Goal: Book appointment/travel/reservation

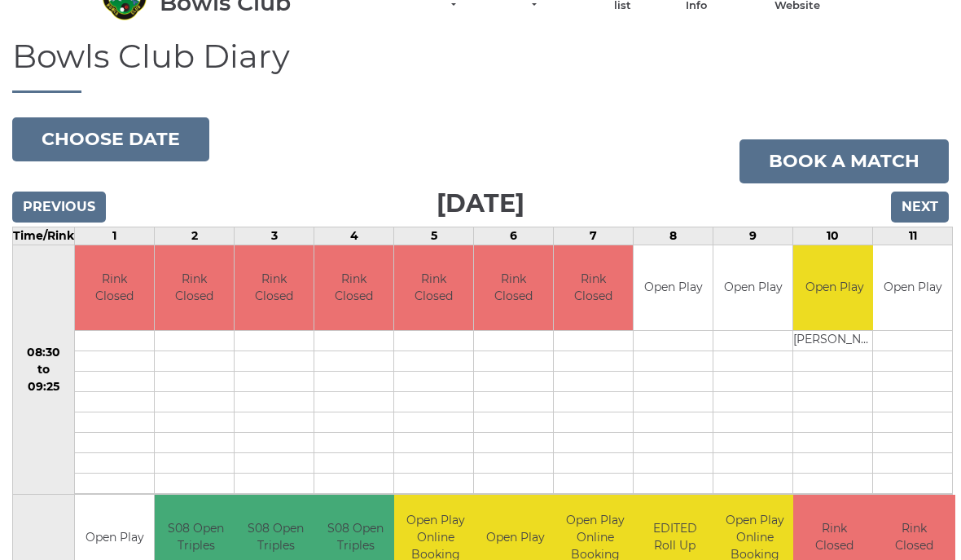
scroll to position [84, 0]
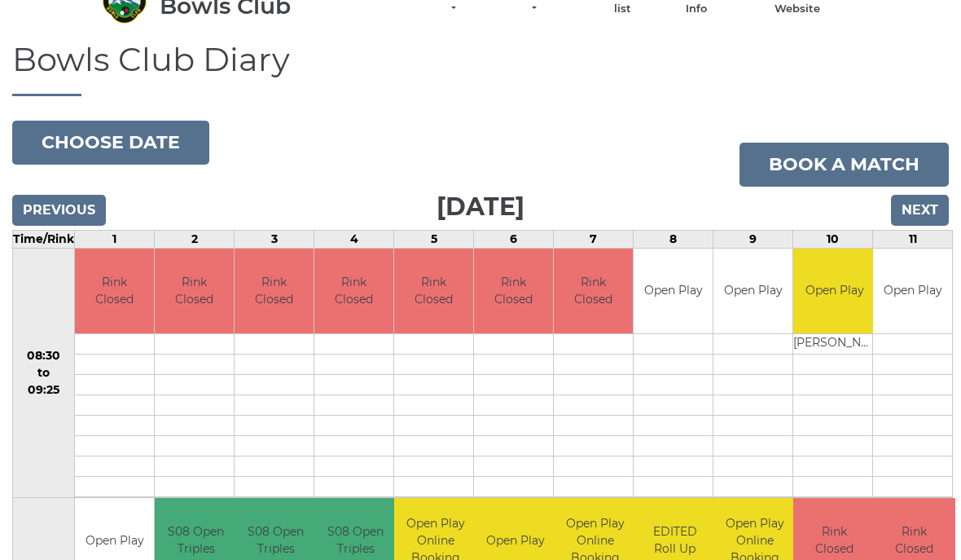
click at [122, 145] on button "Choose date" at bounding box center [110, 143] width 197 height 44
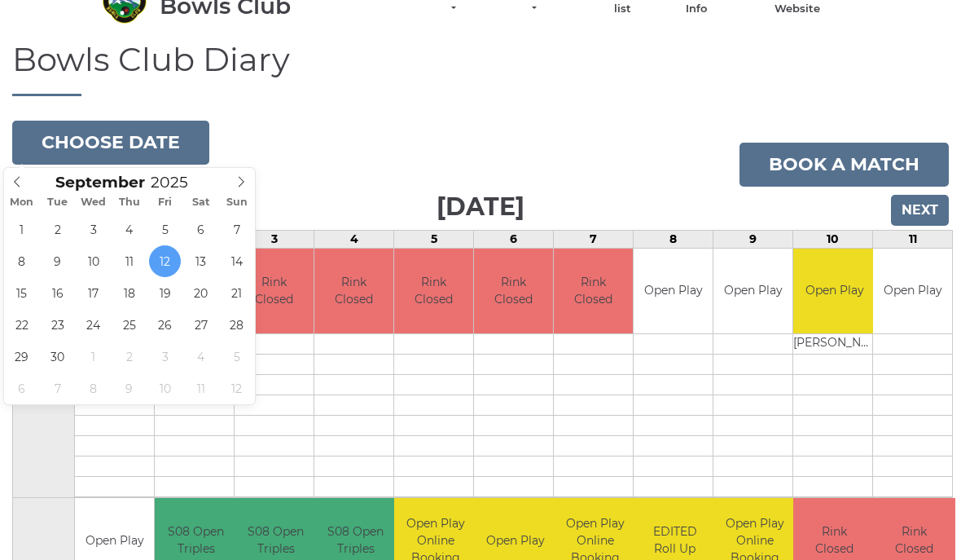
type input "[DATE]"
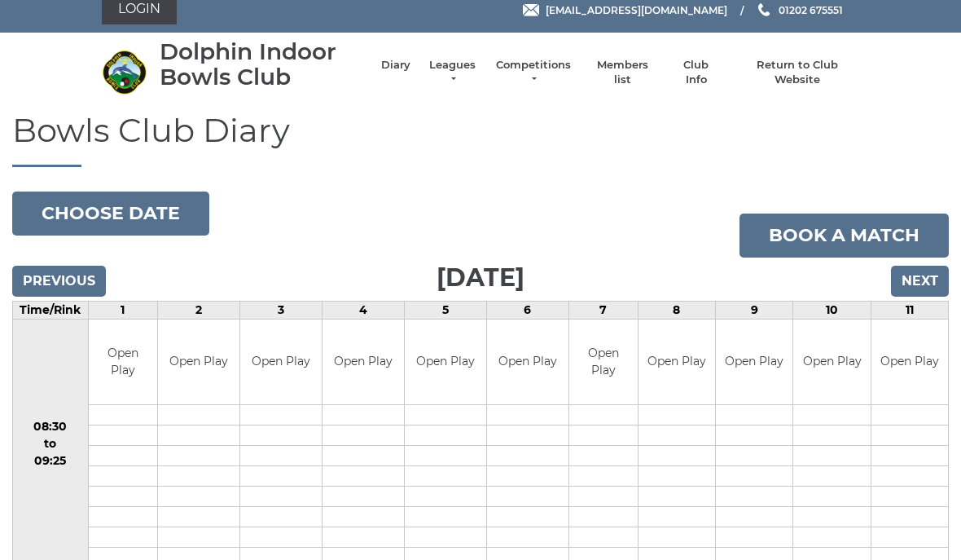
scroll to position [15, 0]
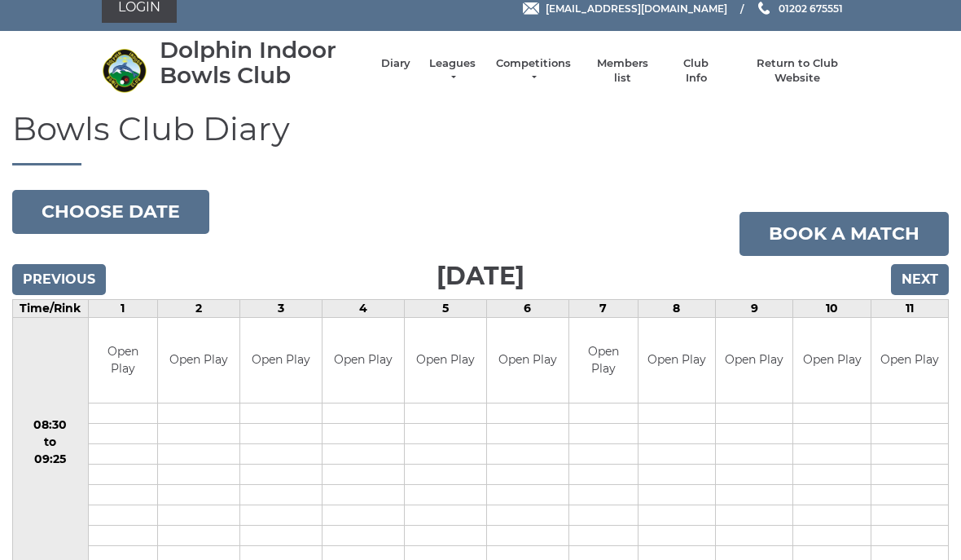
click at [78, 213] on button "Choose date" at bounding box center [110, 212] width 197 height 44
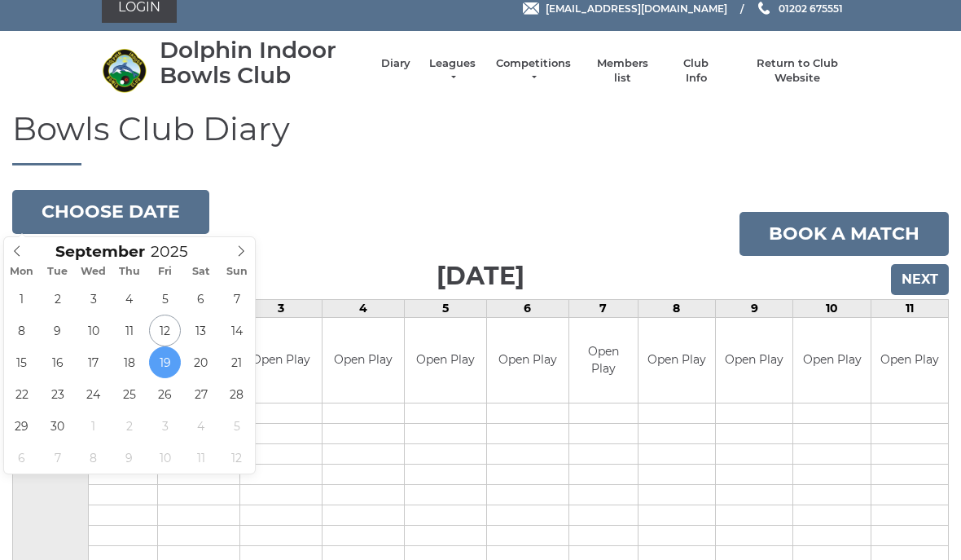
type input "2025-09-26"
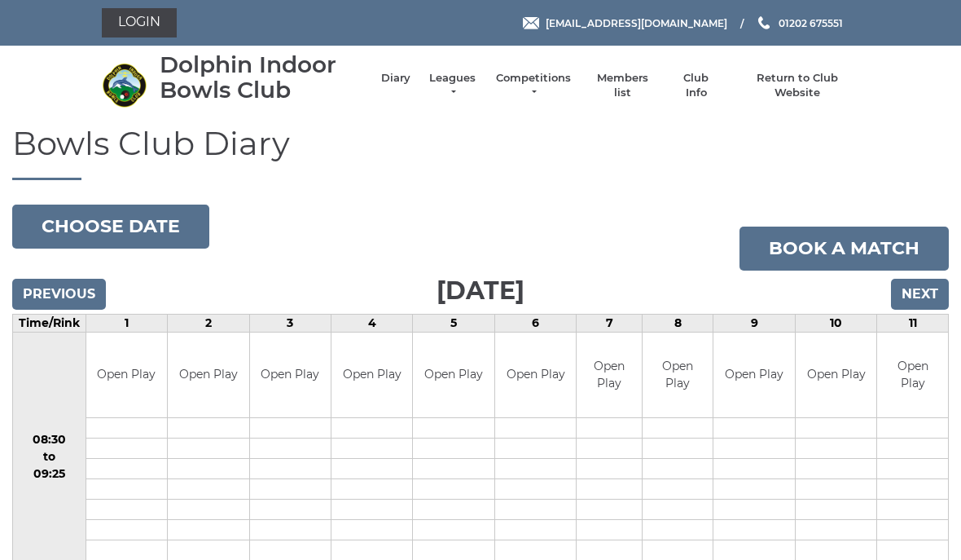
click at [99, 222] on button "Choose date" at bounding box center [110, 226] width 197 height 44
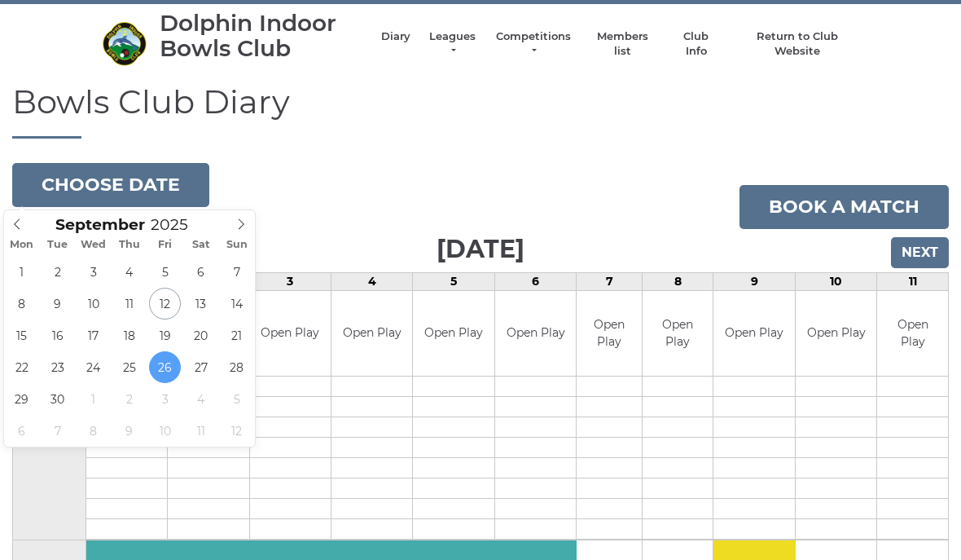
scroll to position [34, 0]
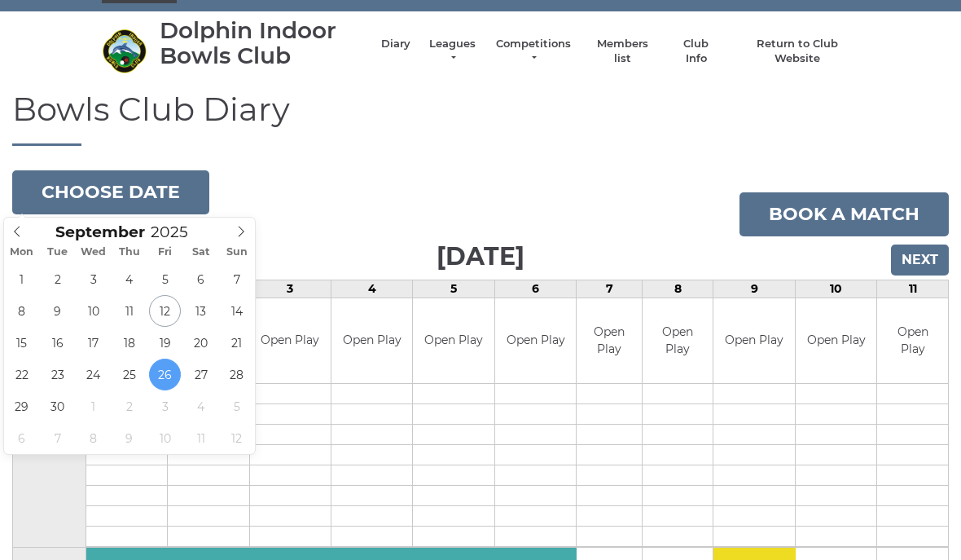
click at [234, 239] on span at bounding box center [241, 229] width 27 height 23
type input "2025-10-03"
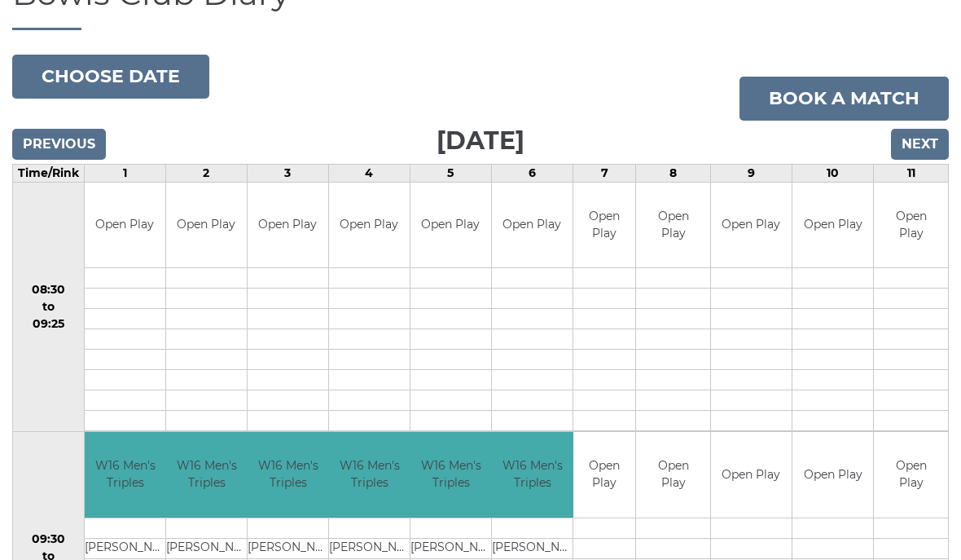
scroll to position [145, 0]
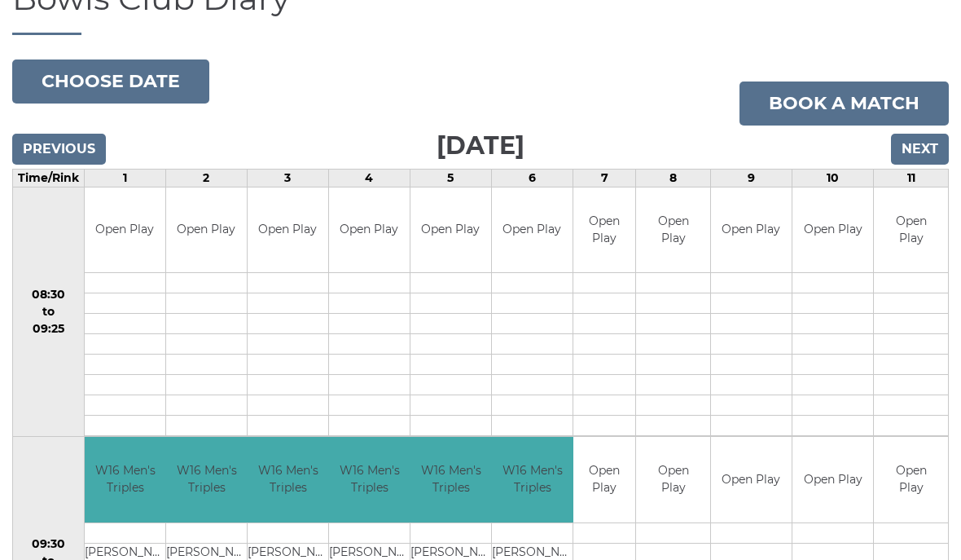
click at [75, 74] on button "Choose date" at bounding box center [110, 81] width 197 height 44
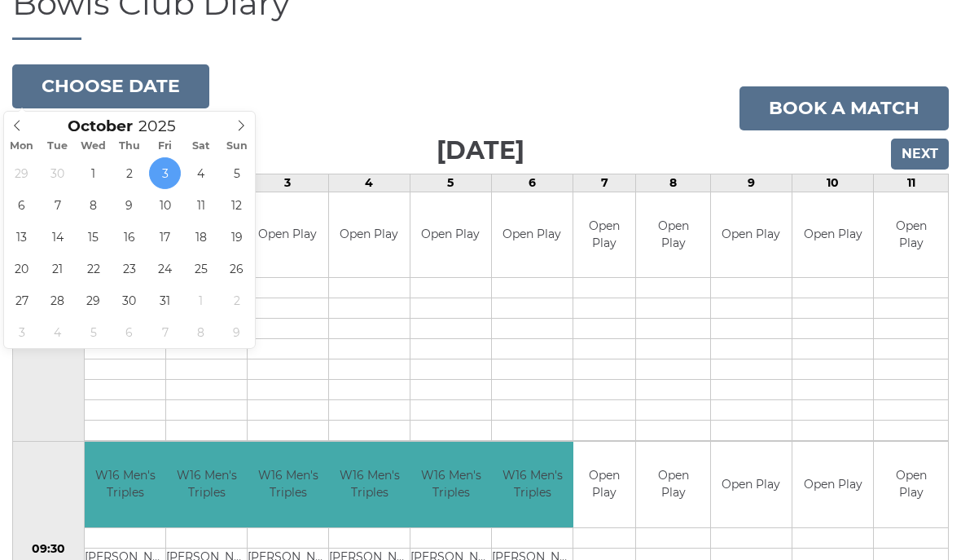
scroll to position [97, 0]
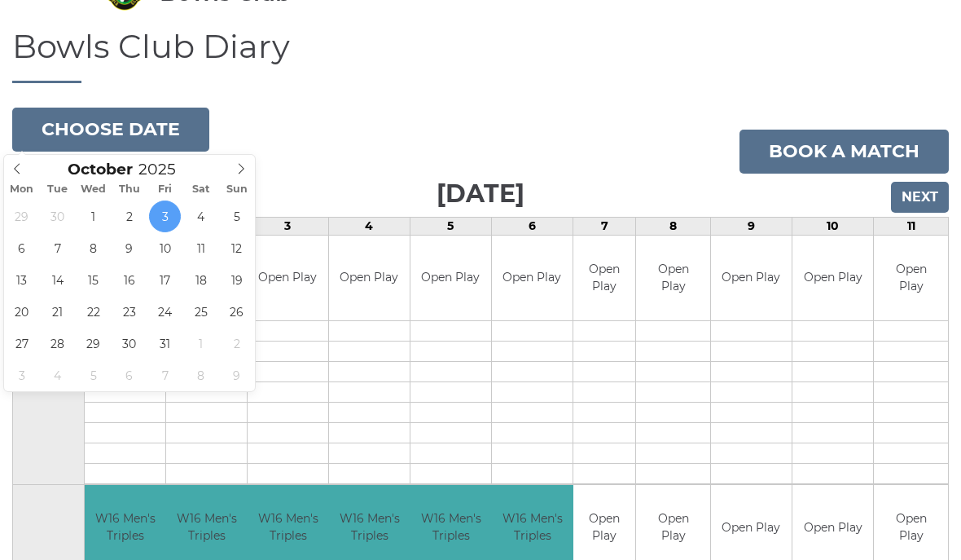
click at [4, 177] on span at bounding box center [17, 166] width 27 height 23
type input "2025-09-19"
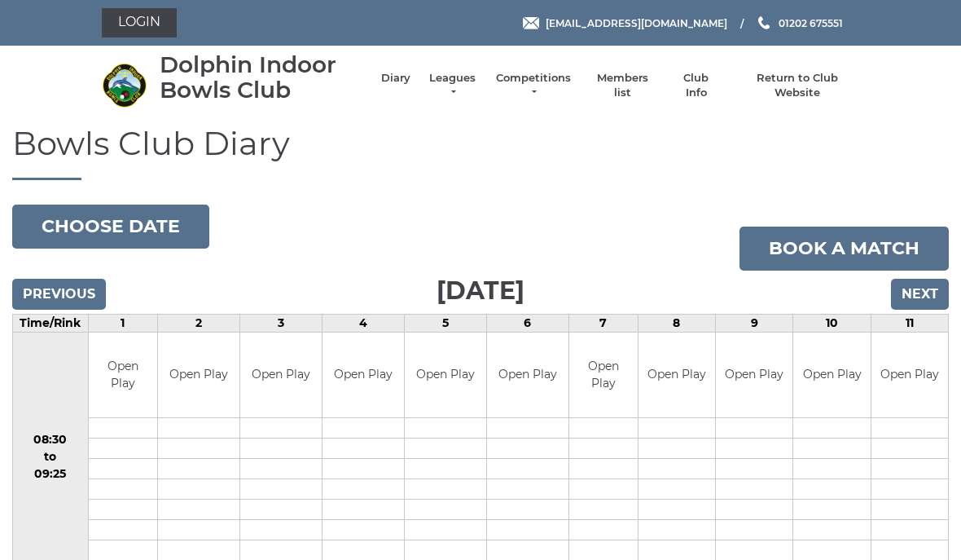
click at [101, 220] on button "Choose date" at bounding box center [110, 226] width 197 height 44
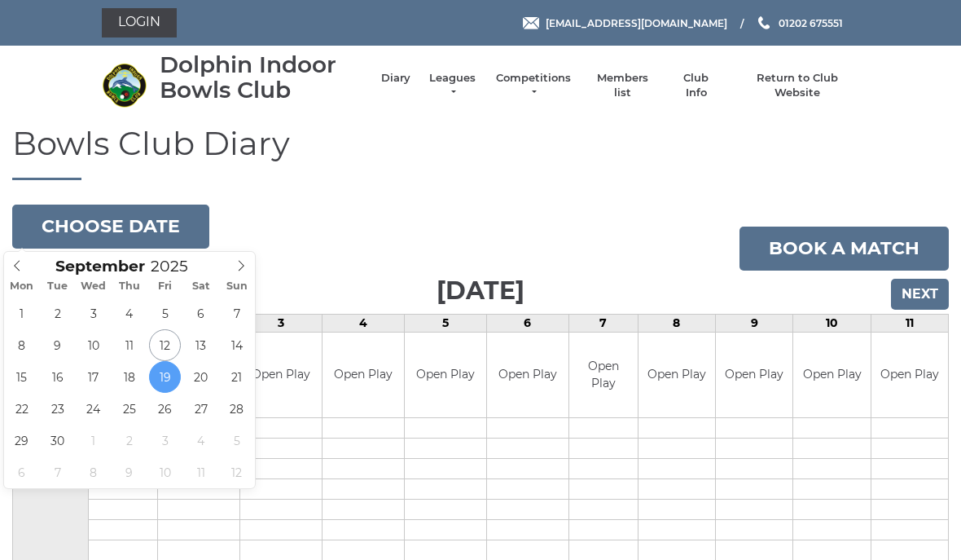
type input "2025-09-15"
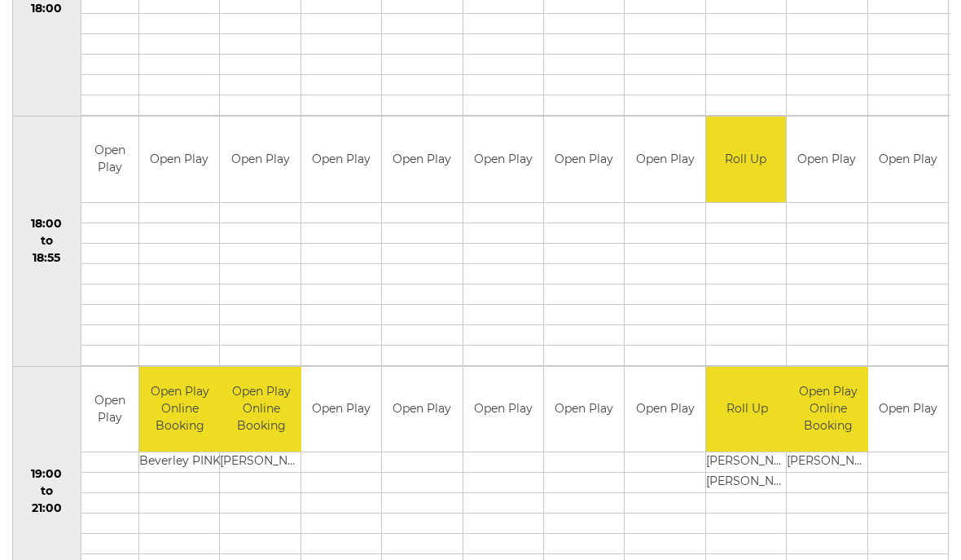
scroll to position [1489, 0]
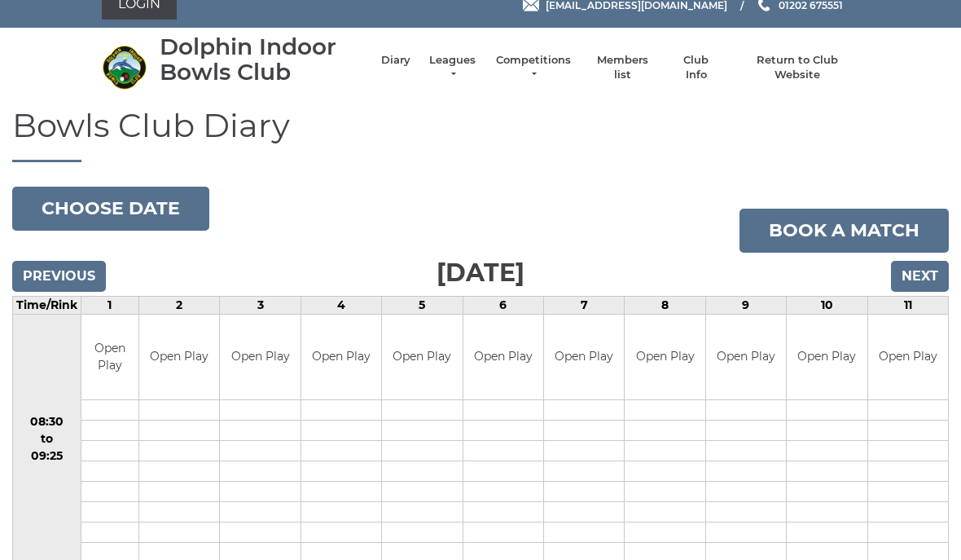
click at [62, 200] on button "Choose date" at bounding box center [110, 209] width 197 height 44
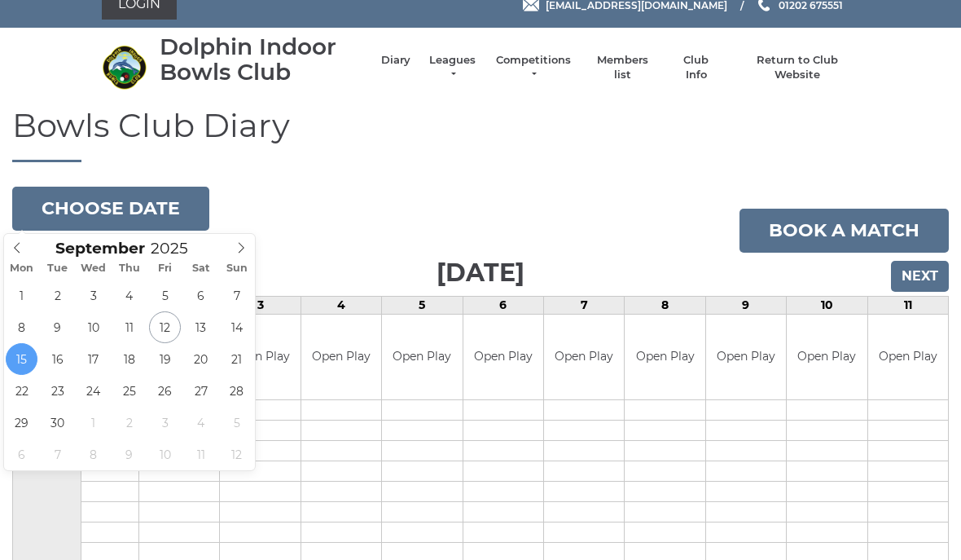
type input "[DATE]"
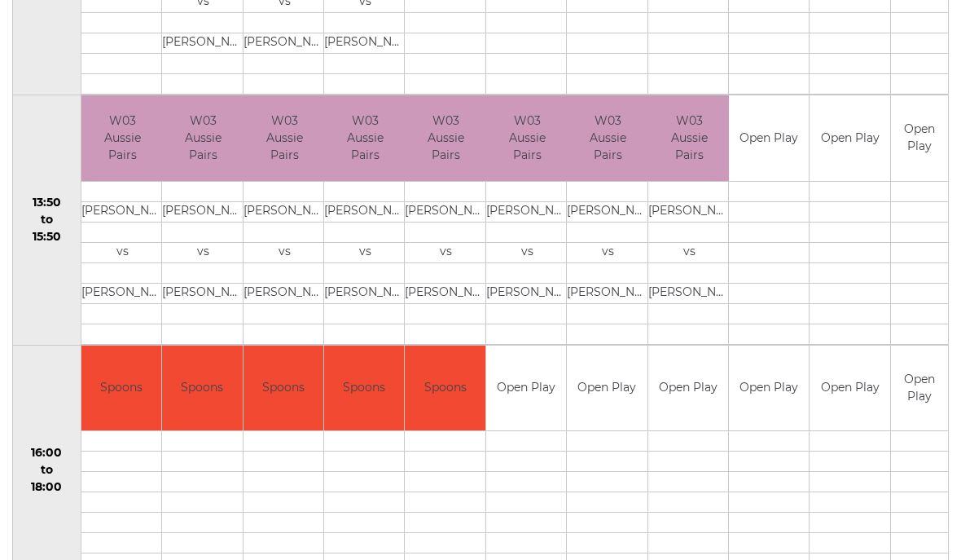
scroll to position [1003, 0]
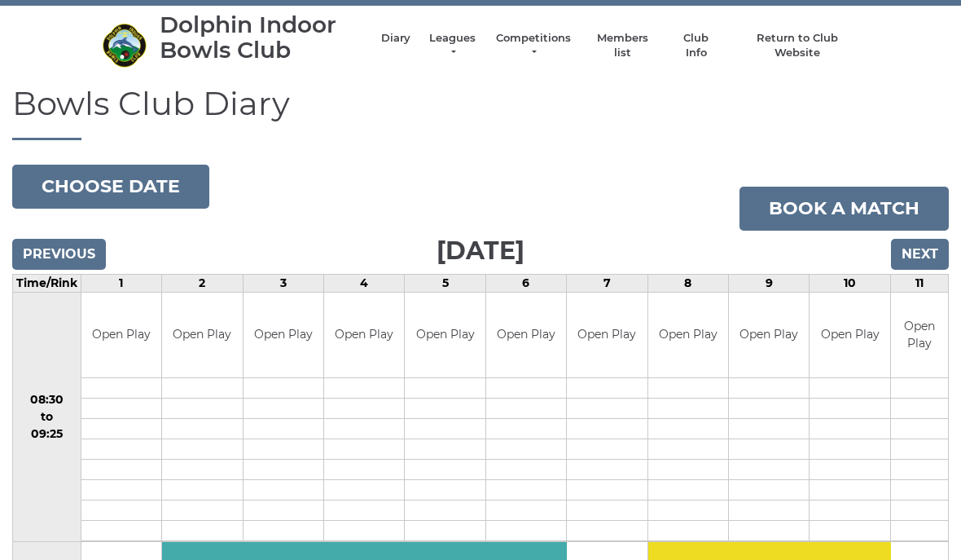
click at [62, 185] on button "Choose date" at bounding box center [110, 187] width 197 height 44
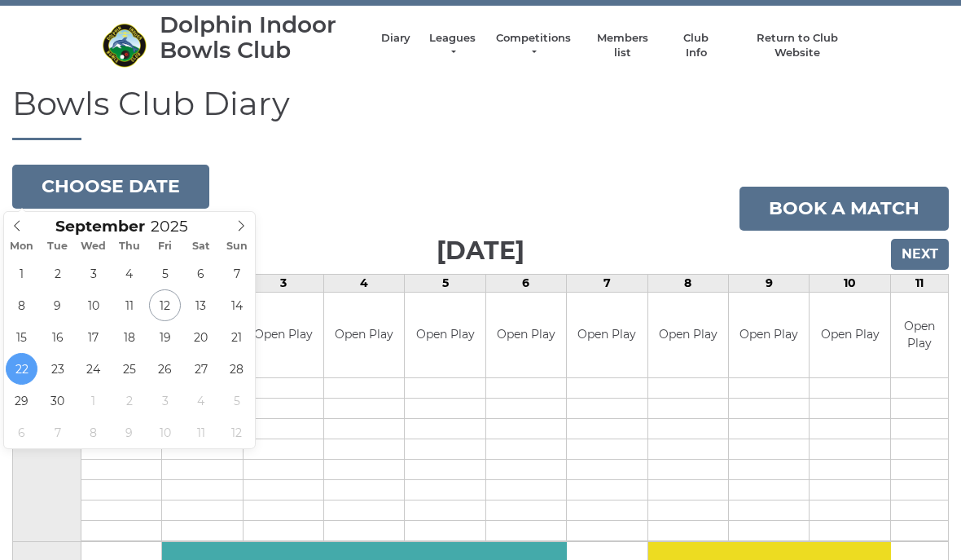
type input "[DATE]"
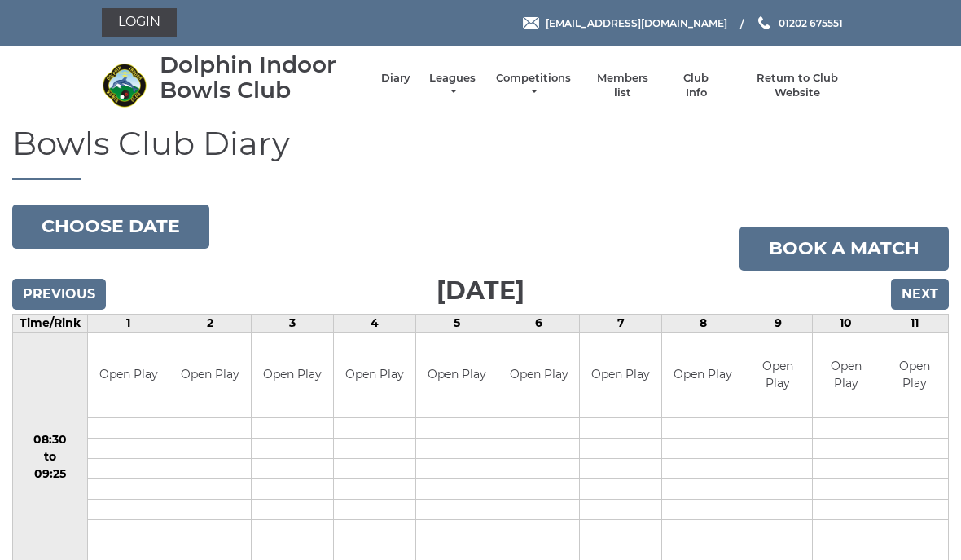
click at [71, 228] on button "Choose date" at bounding box center [110, 226] width 197 height 44
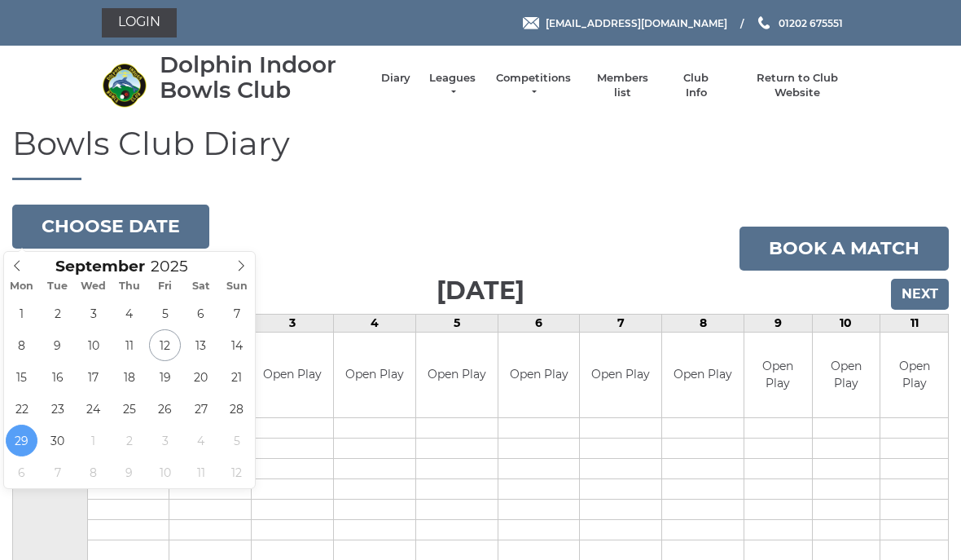
scroll to position [15, 0]
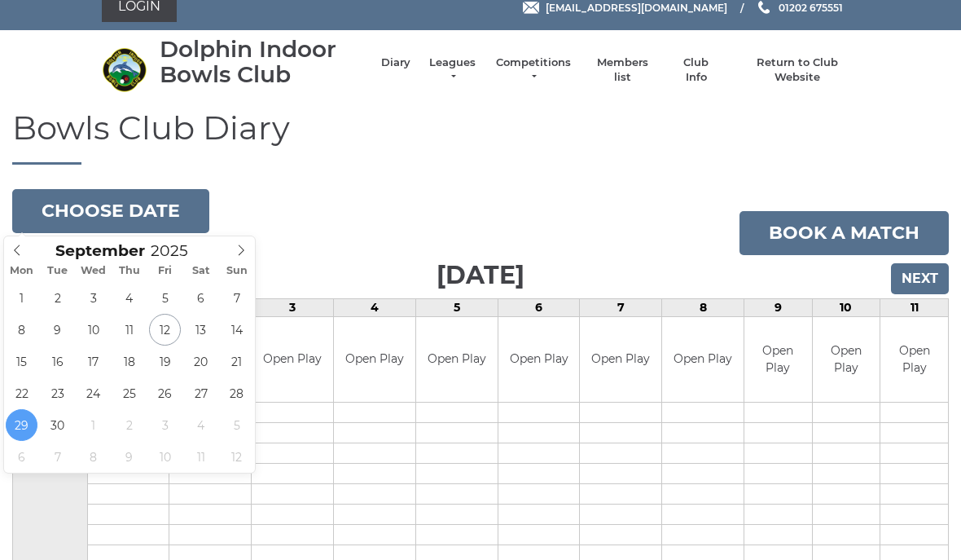
click at [237, 250] on icon at bounding box center [240, 250] width 11 height 11
type input "[DATE]"
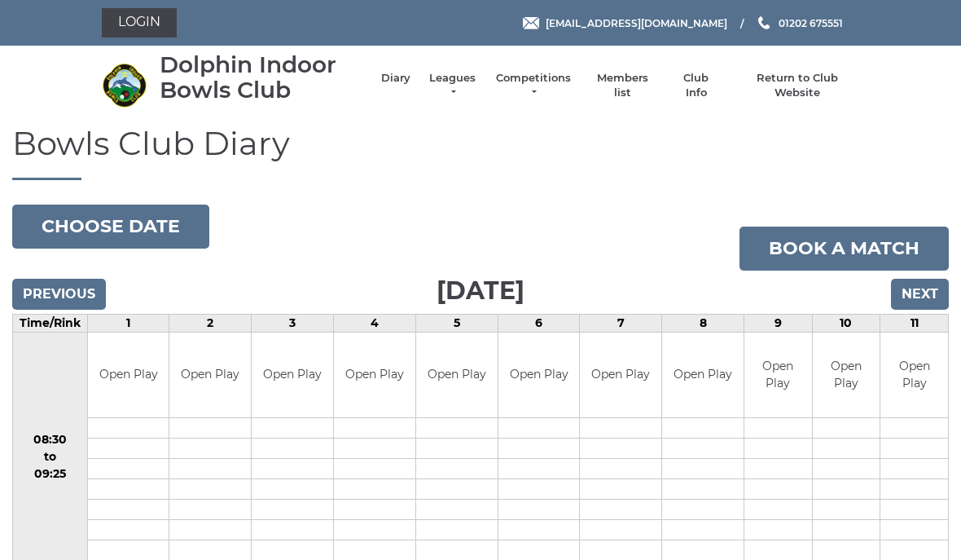
click at [94, 222] on button "Choose date" at bounding box center [110, 226] width 197 height 44
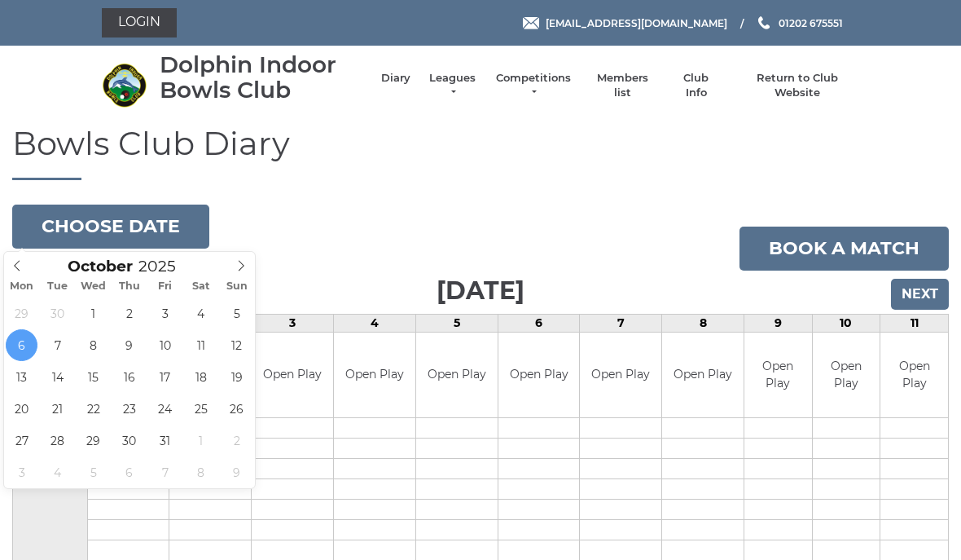
click at [22, 270] on icon at bounding box center [16, 265] width 11 height 11
type input "2025-09-15"
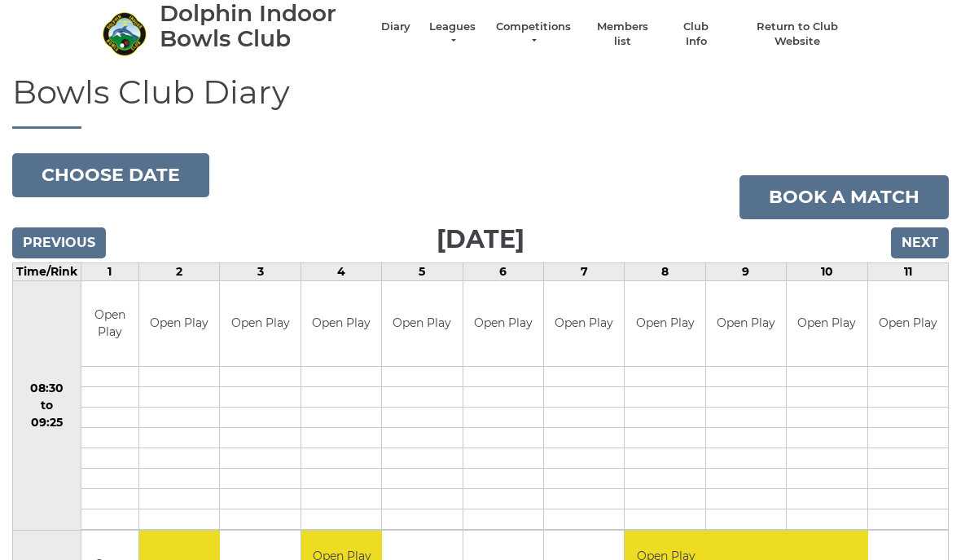
scroll to position [62, 0]
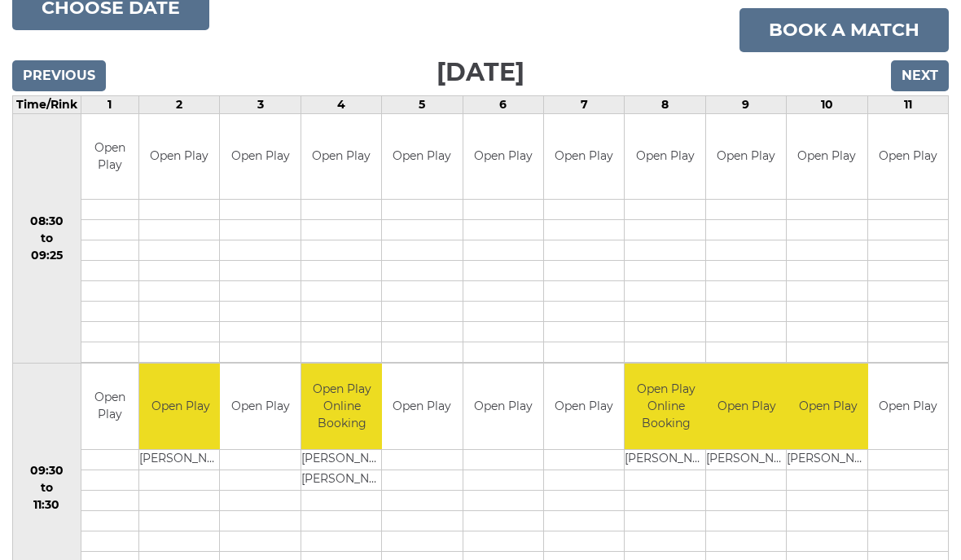
click at [914, 68] on input "Next" at bounding box center [920, 76] width 58 height 31
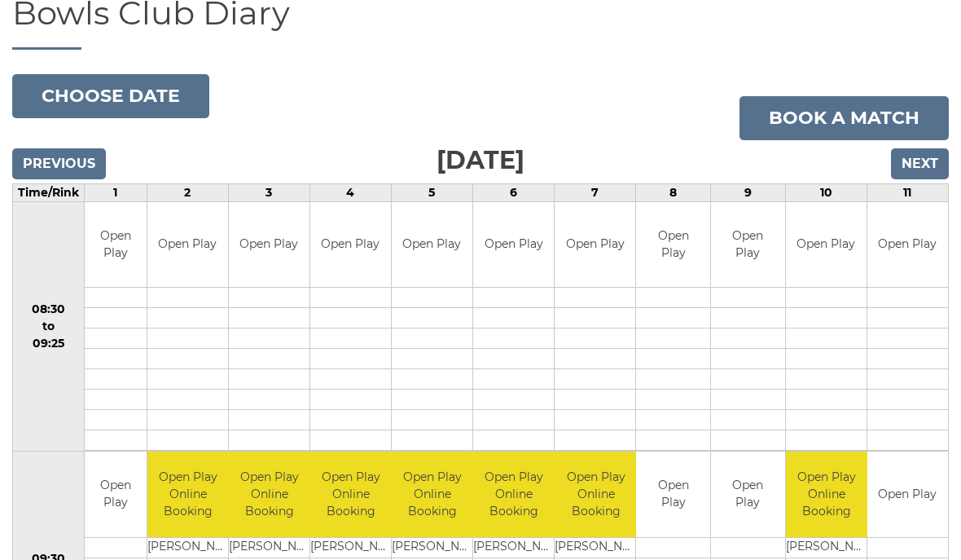
scroll to position [121, 0]
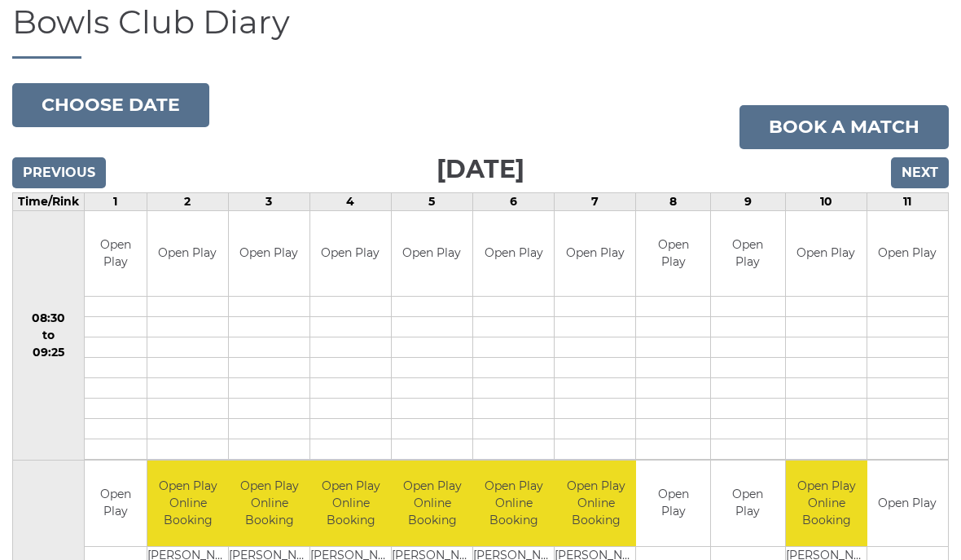
click at [61, 91] on button "Choose date" at bounding box center [110, 105] width 197 height 44
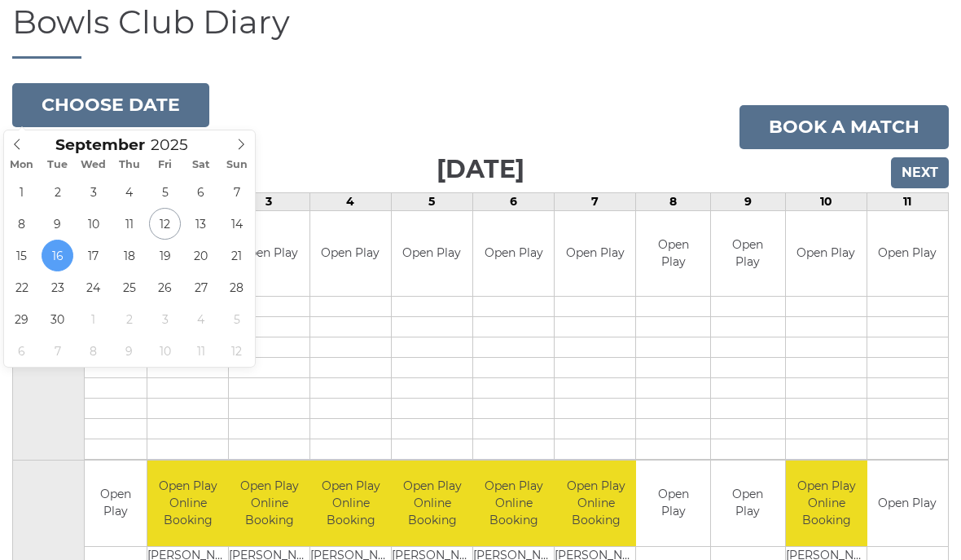
type input "[DATE]"
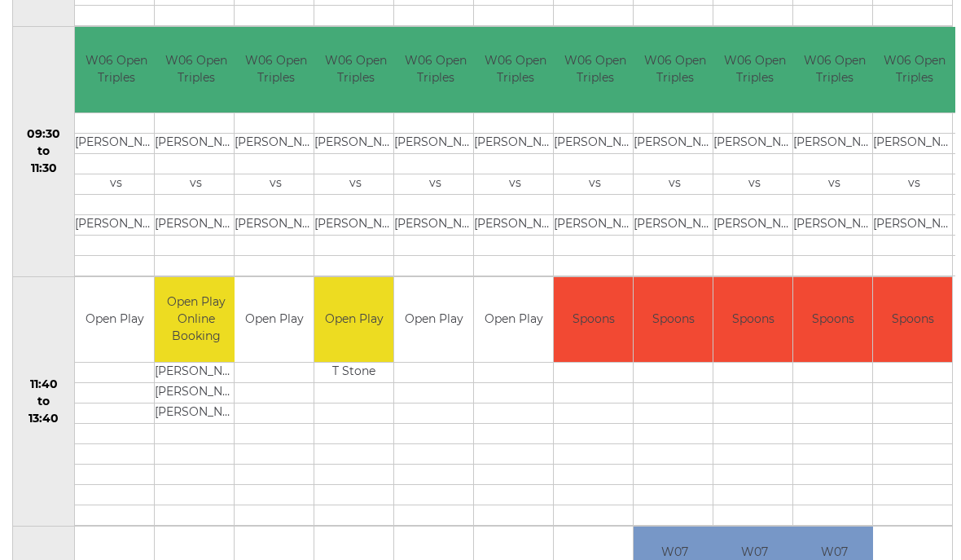
scroll to position [556, 0]
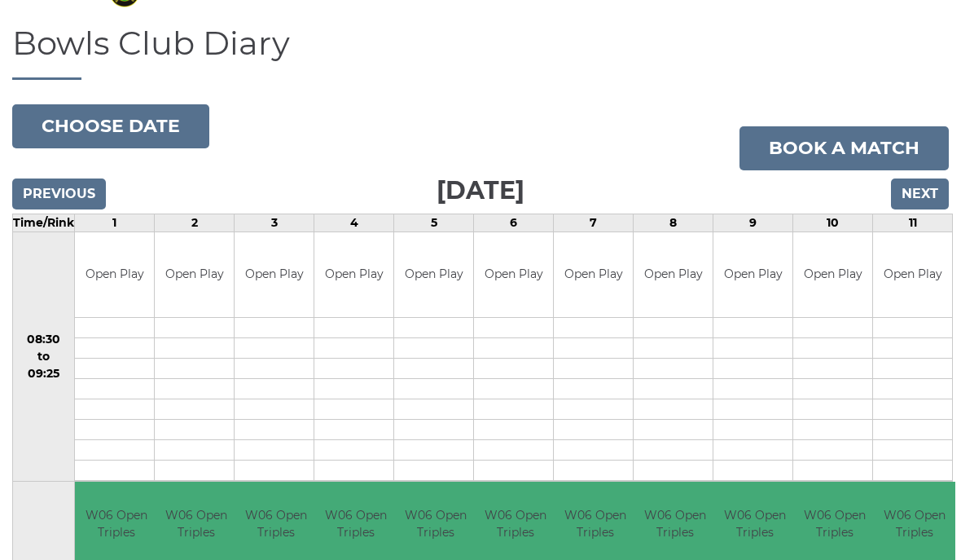
click at [64, 120] on button "Choose date" at bounding box center [110, 127] width 197 height 44
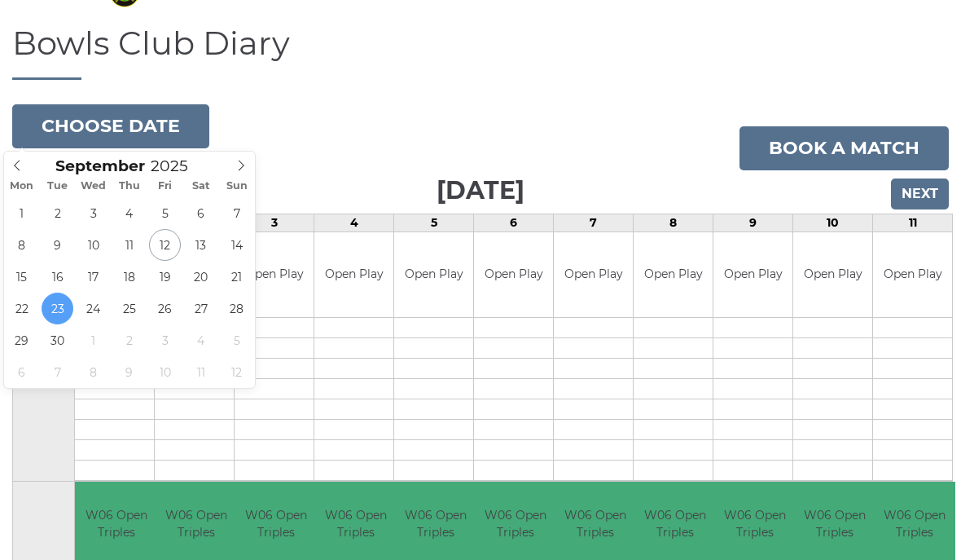
type input "2025-09-30"
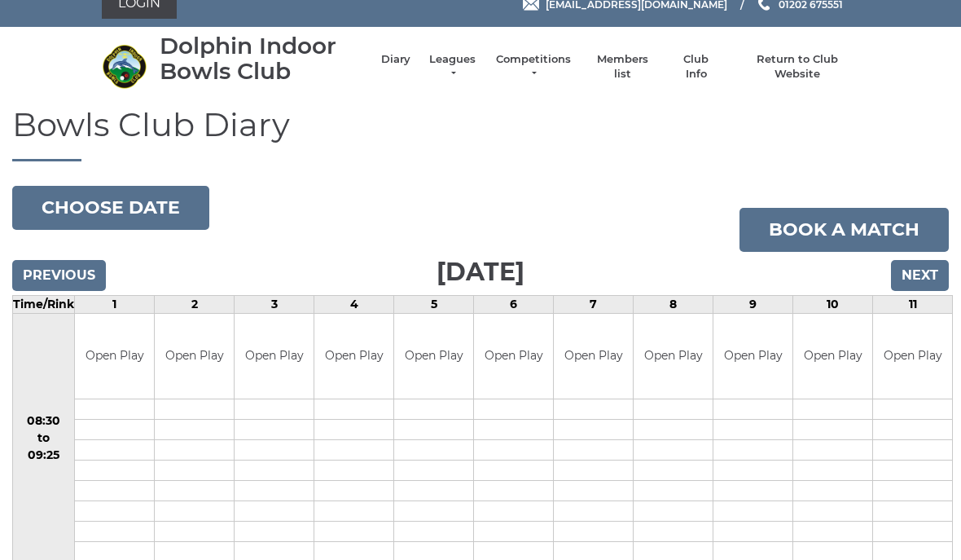
scroll to position [20, 0]
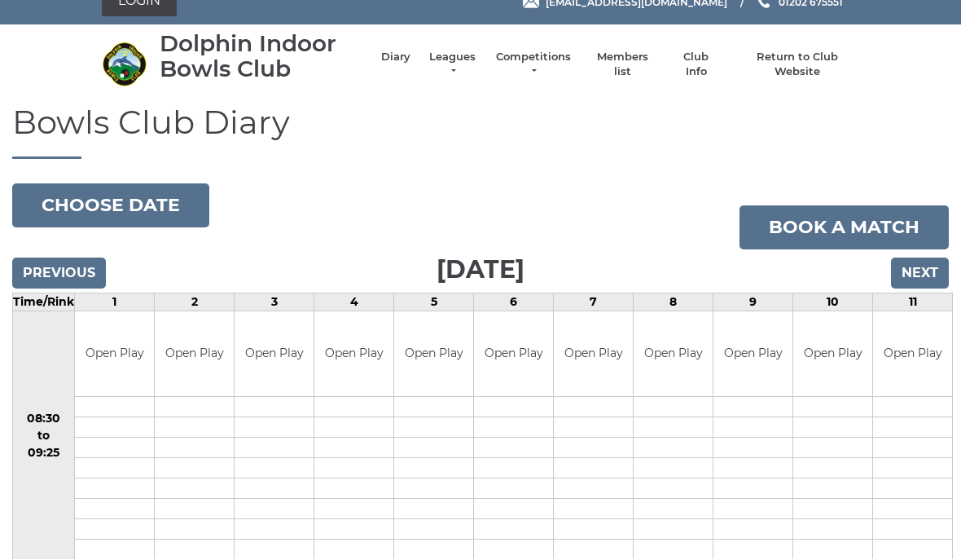
click at [70, 205] on button "Choose date" at bounding box center [110, 206] width 197 height 44
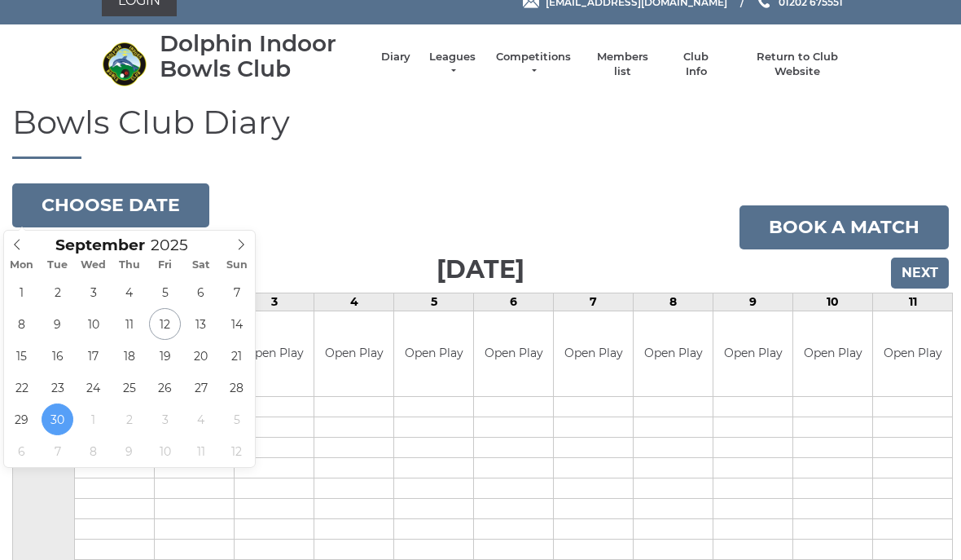
click at [238, 248] on icon at bounding box center [240, 244] width 11 height 11
type input "2025-10-07"
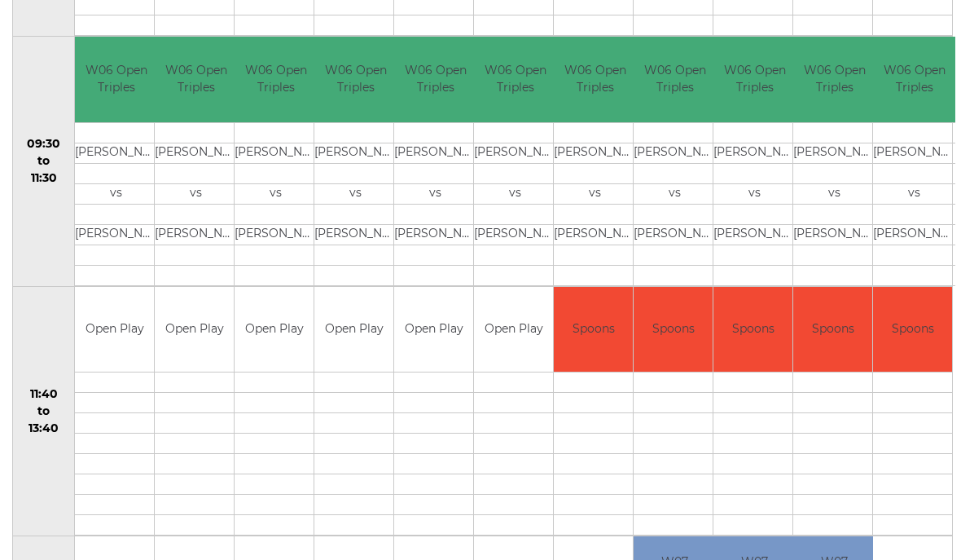
scroll to position [543, 0]
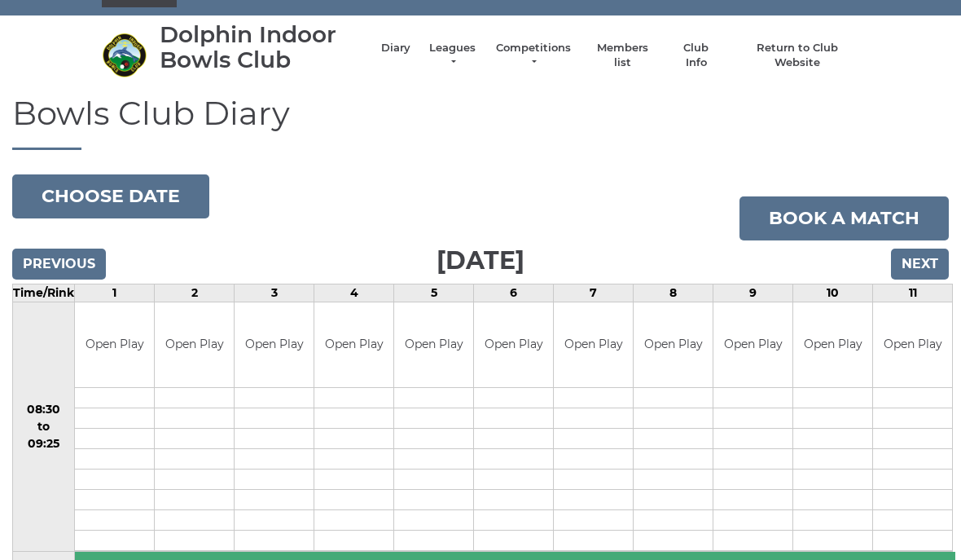
click at [74, 191] on button "Choose date" at bounding box center [110, 197] width 197 height 44
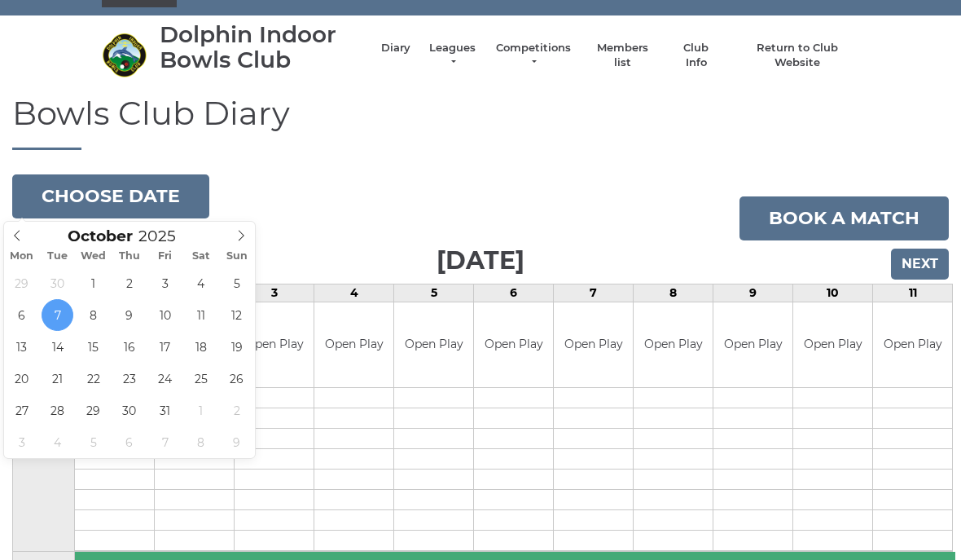
type input "2025-10-14"
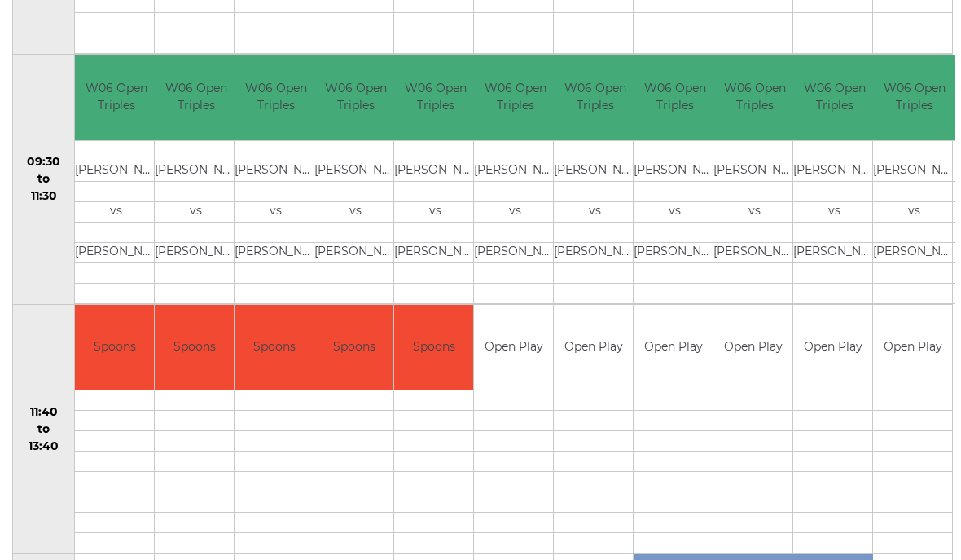
scroll to position [596, 0]
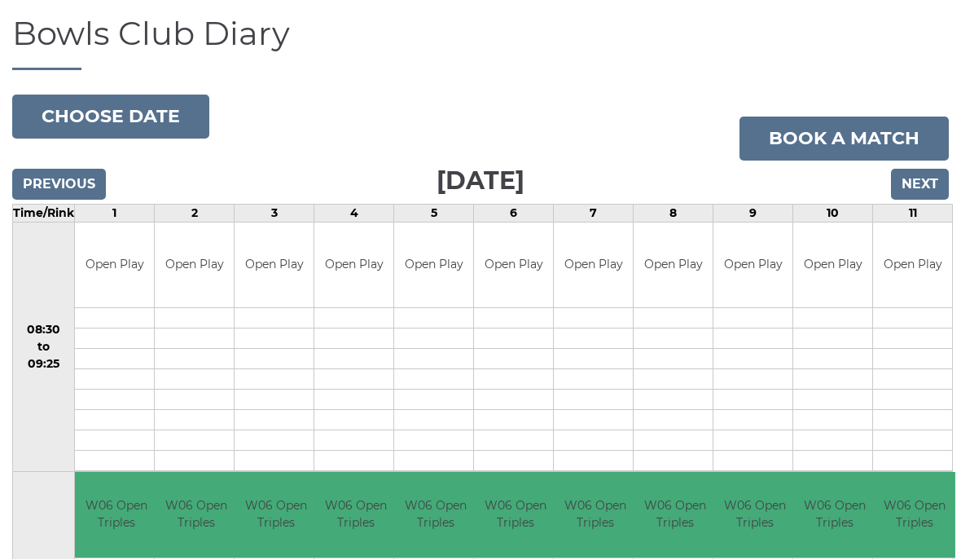
click at [63, 110] on button "Choose date" at bounding box center [110, 117] width 197 height 44
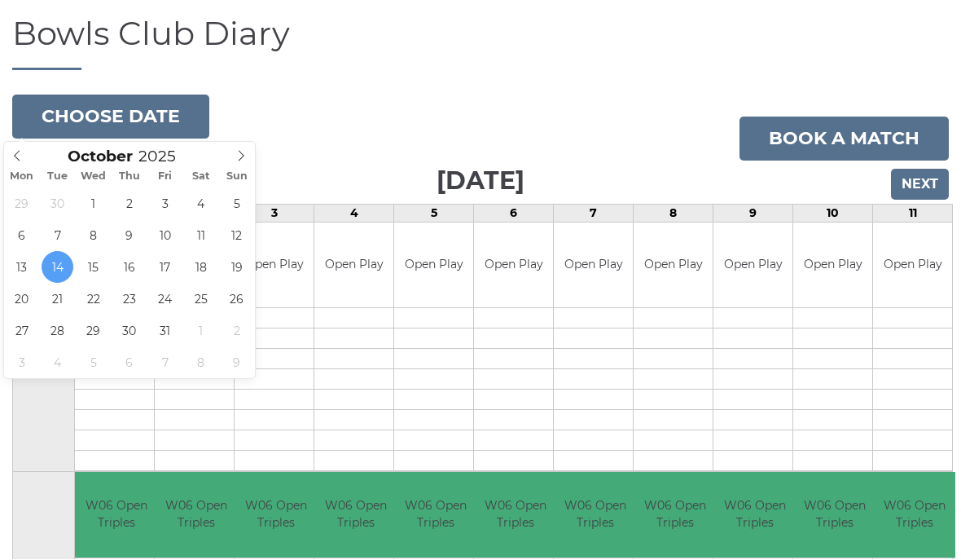
scroll to position [110, 0]
type input "[DATE]"
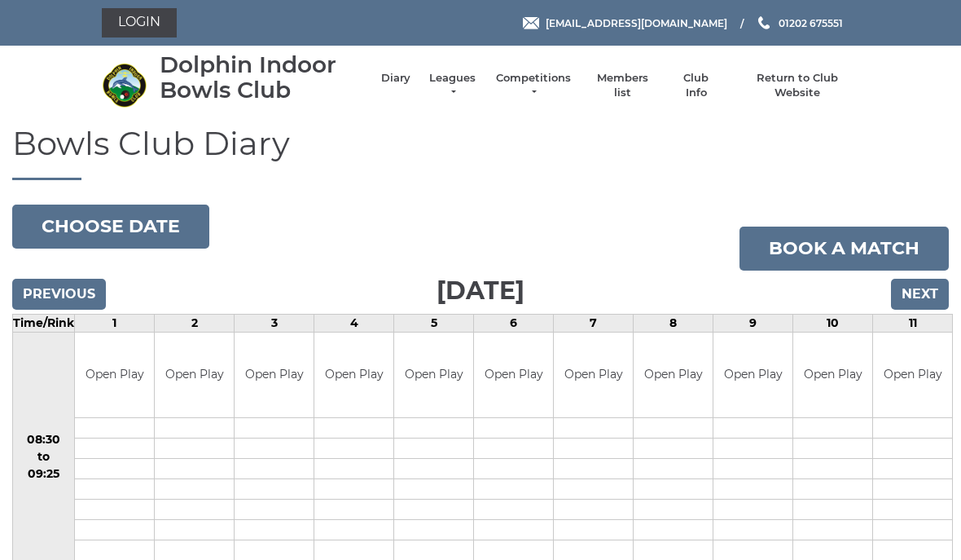
click at [56, 218] on button "Choose date" at bounding box center [110, 226] width 197 height 44
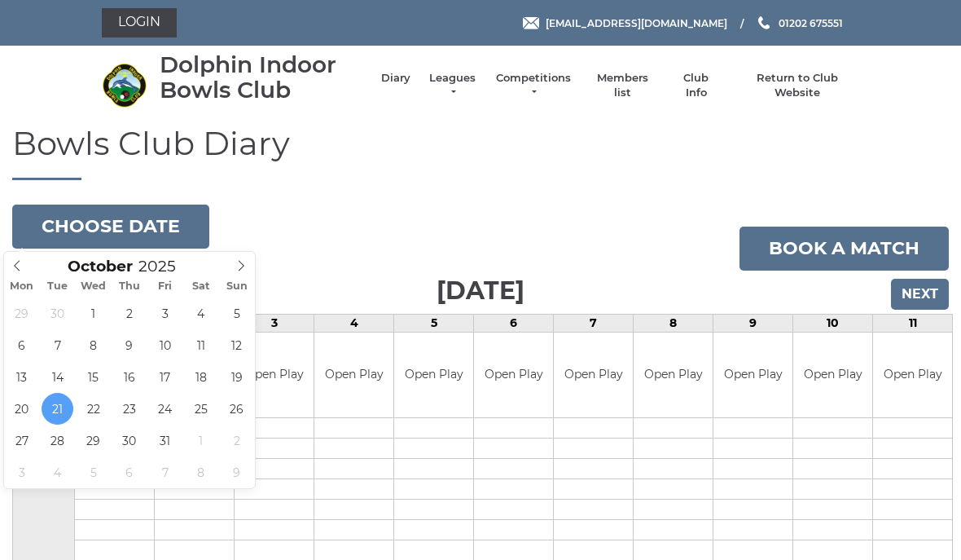
click at [10, 261] on span at bounding box center [17, 263] width 27 height 23
type input "[DATE]"
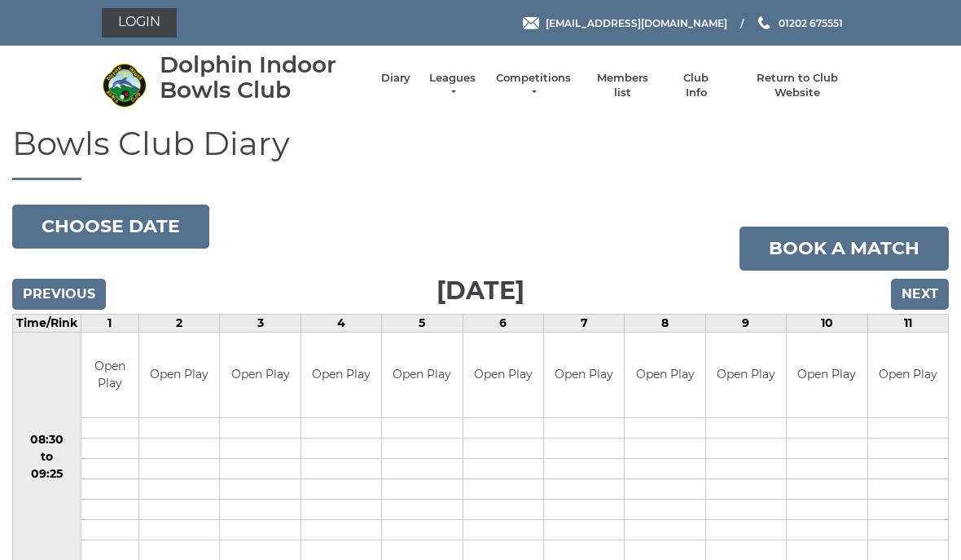
click at [912, 290] on input "Next" at bounding box center [920, 294] width 58 height 31
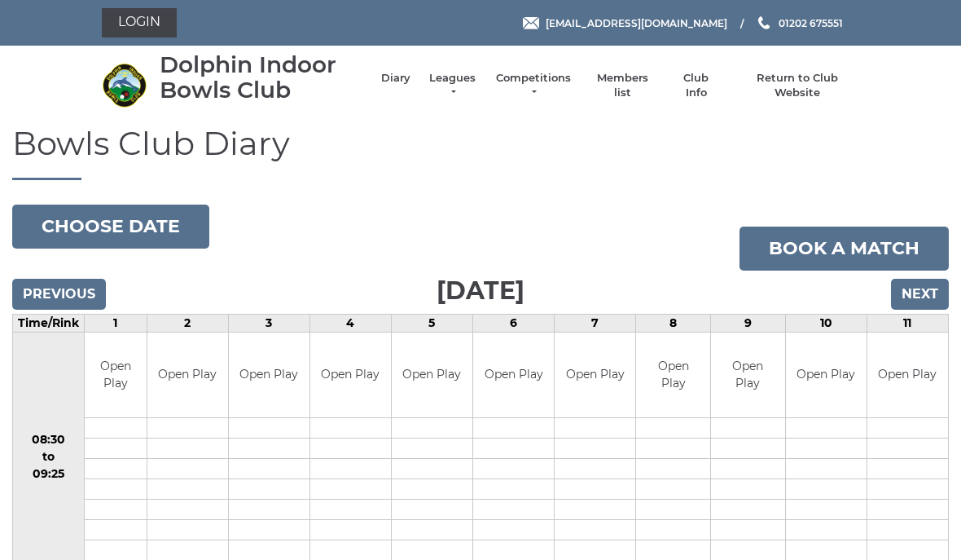
click at [916, 290] on input "Next" at bounding box center [920, 294] width 58 height 31
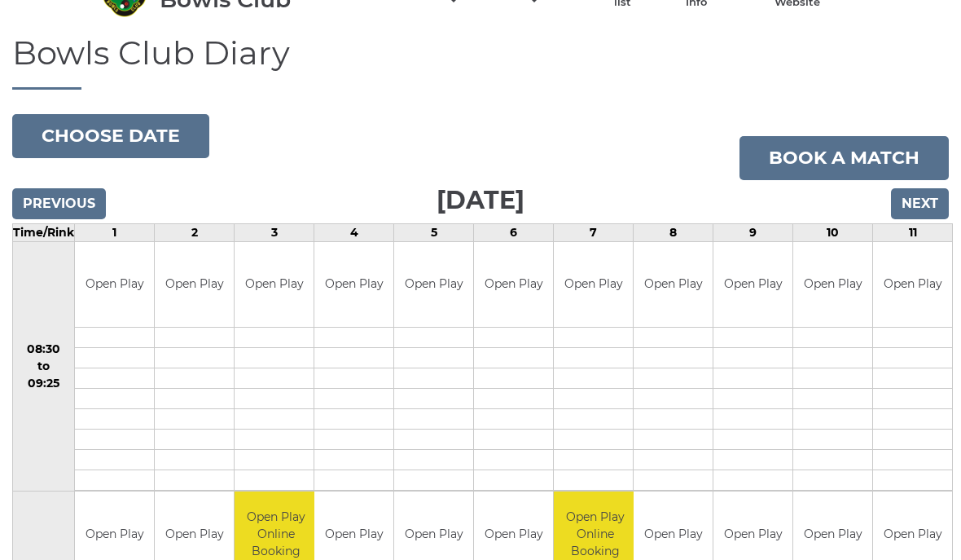
scroll to position [89, 0]
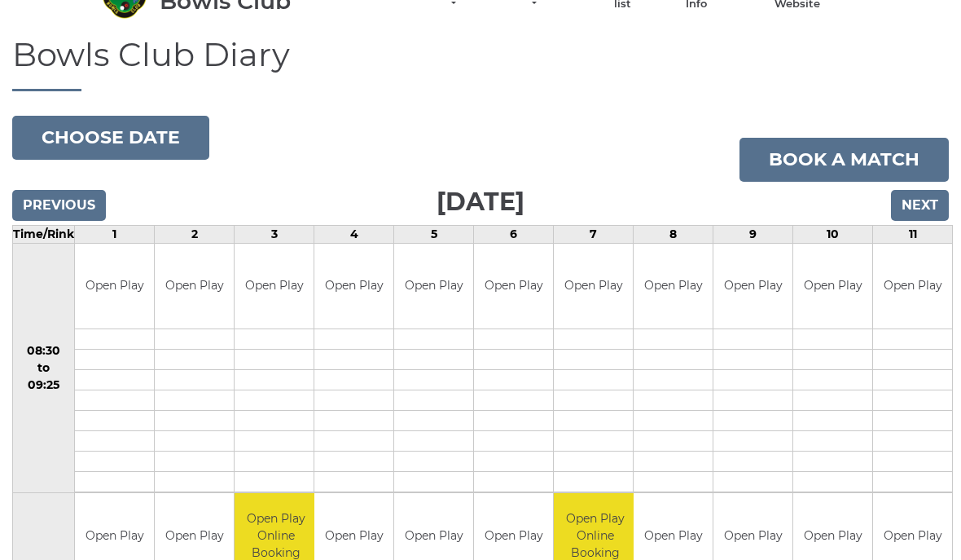
click at [924, 200] on input "Next" at bounding box center [920, 205] width 58 height 31
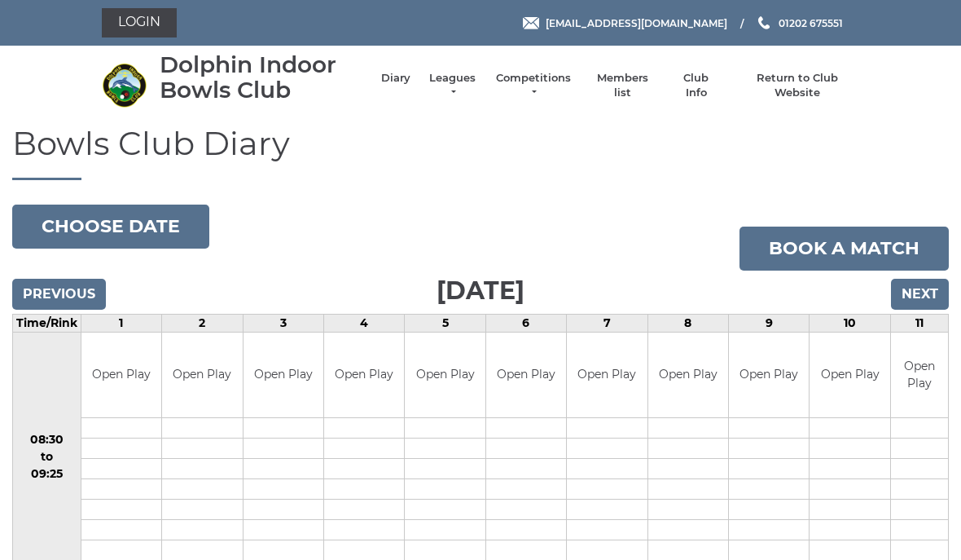
click at [912, 293] on input "Next" at bounding box center [920, 294] width 58 height 31
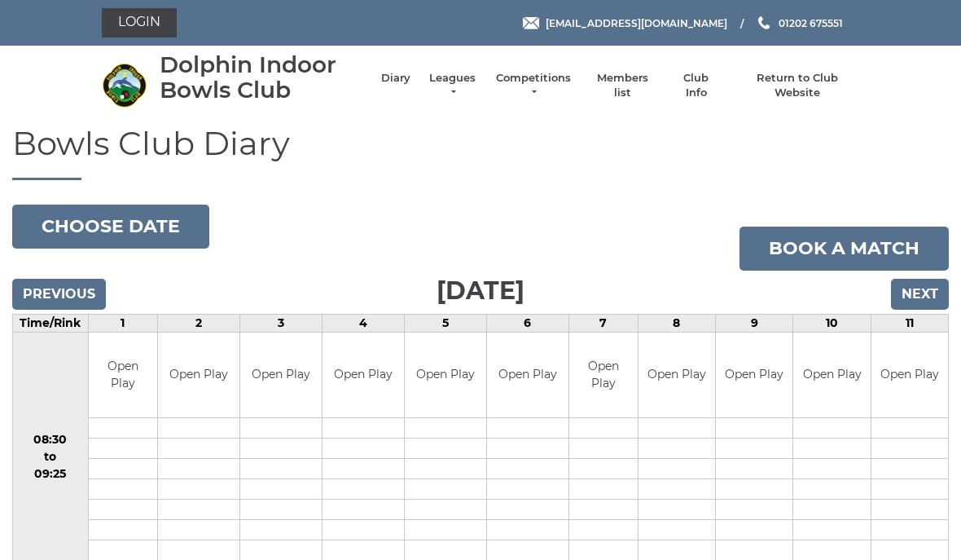
click at [915, 292] on input "Next" at bounding box center [920, 294] width 58 height 31
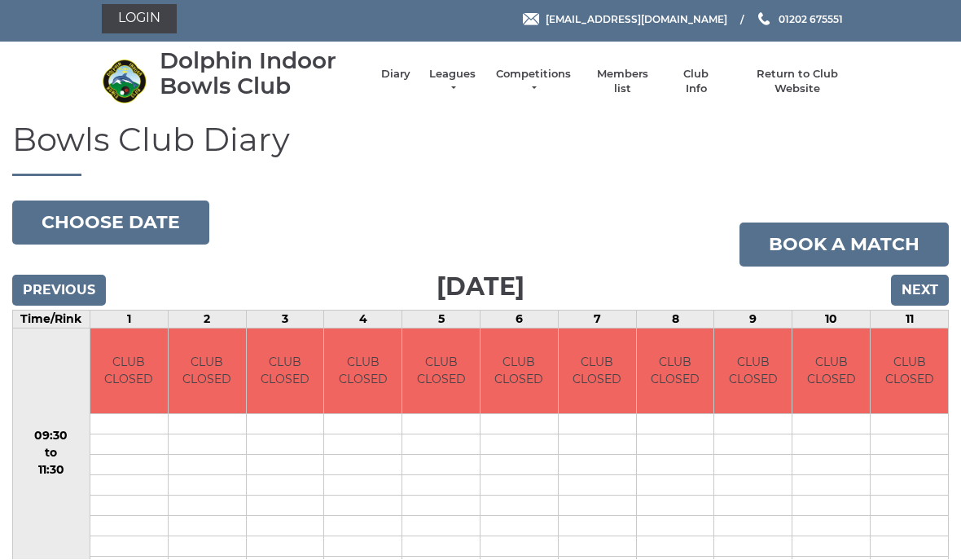
click at [916, 281] on input "Next" at bounding box center [920, 290] width 58 height 31
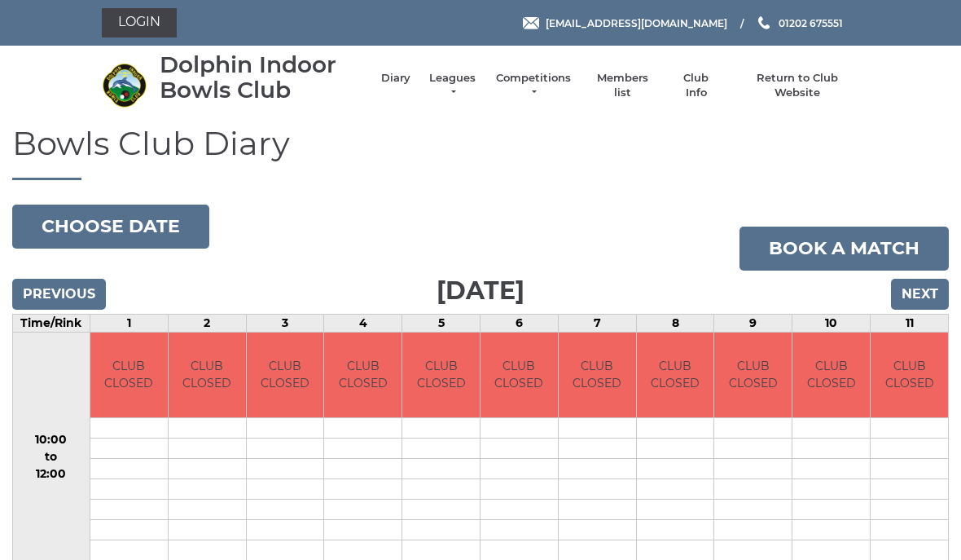
click at [913, 291] on input "Next" at bounding box center [920, 294] width 58 height 31
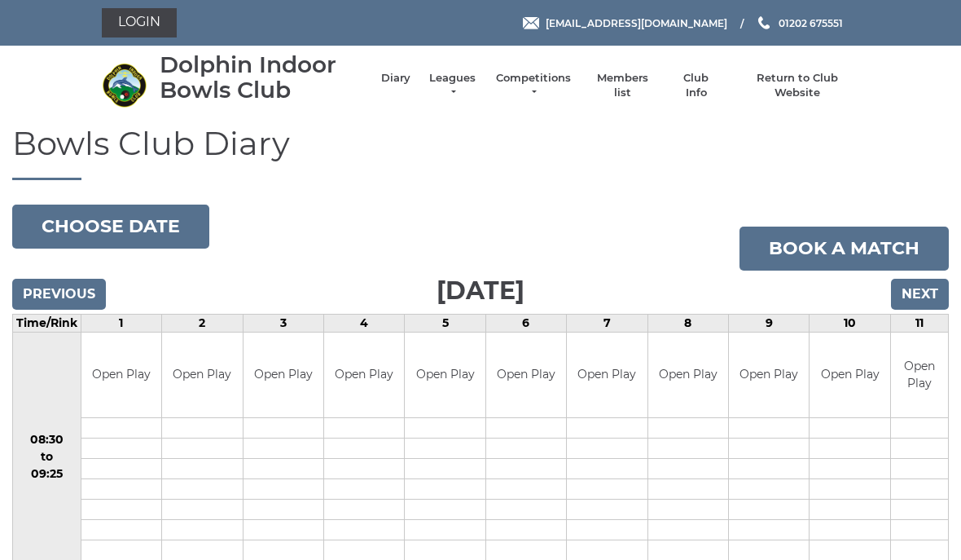
click at [55, 300] on input "Previous" at bounding box center [59, 294] width 94 height 31
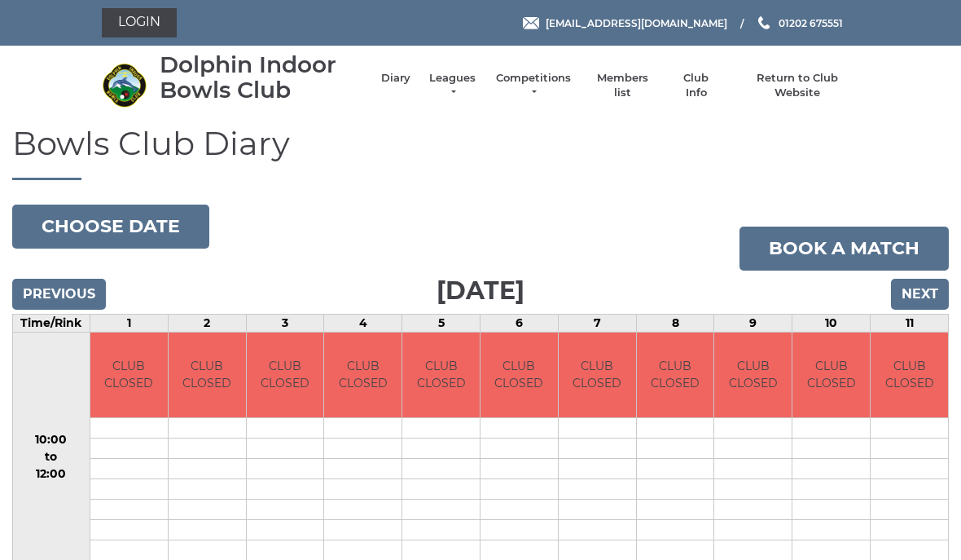
click at [916, 298] on input "Next" at bounding box center [920, 294] width 58 height 31
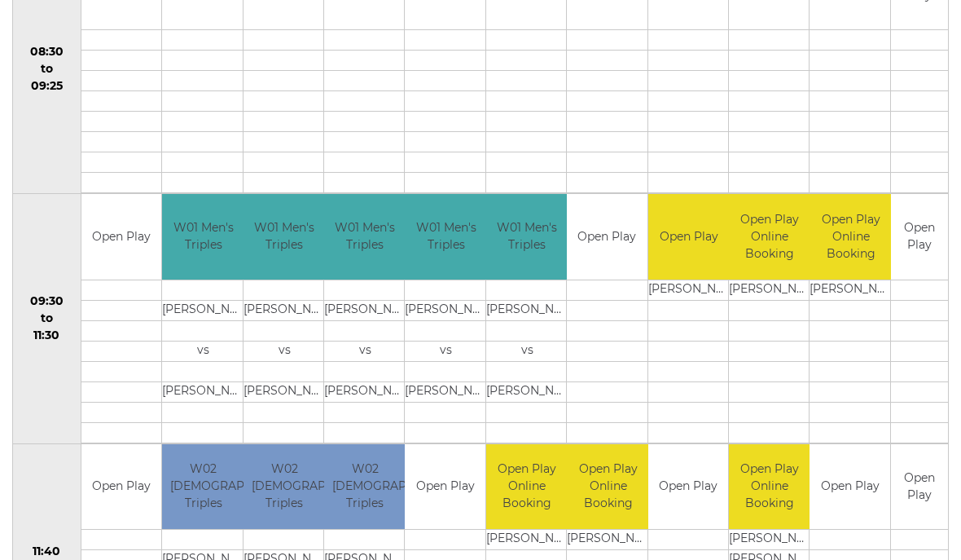
scroll to position [389, 0]
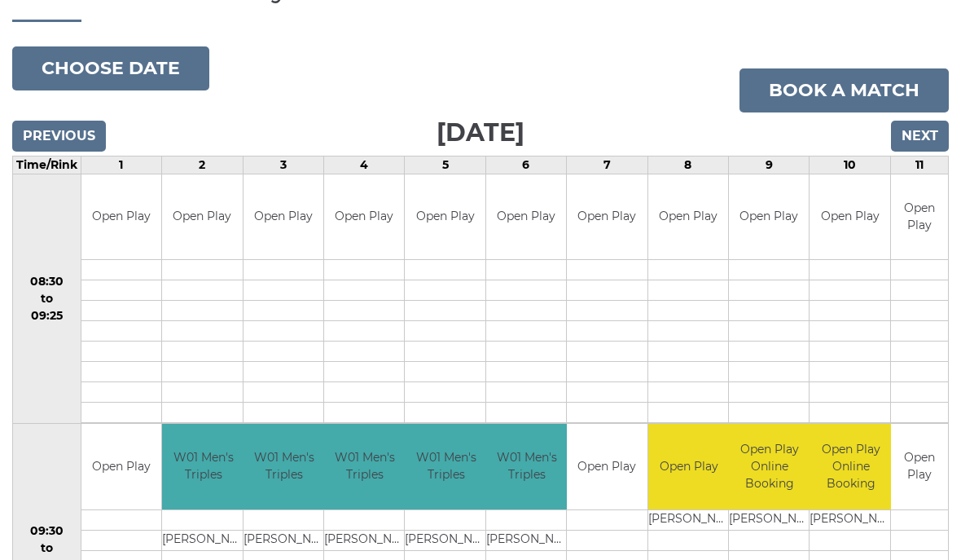
click at [920, 136] on input "Next" at bounding box center [920, 136] width 58 height 31
click at [909, 142] on input "Next" at bounding box center [920, 136] width 58 height 31
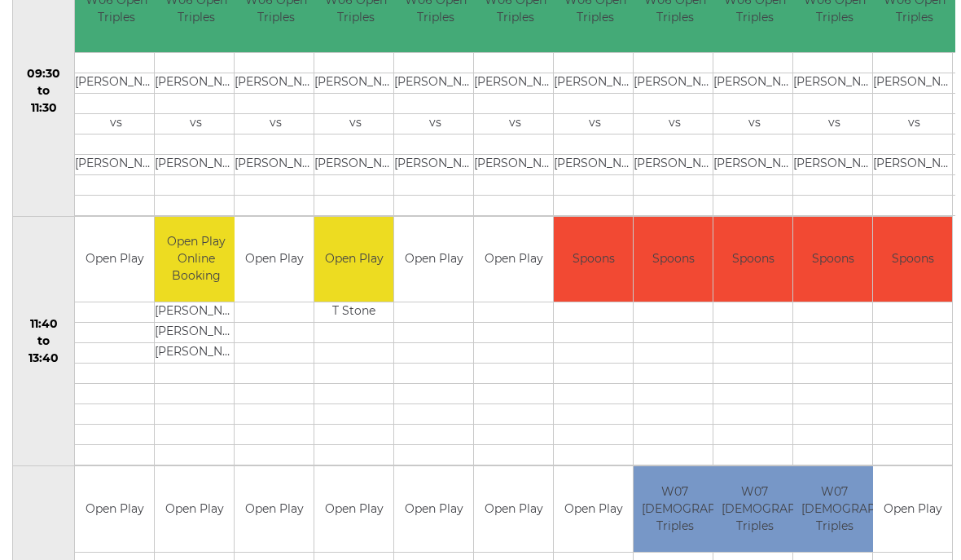
scroll to position [615, 0]
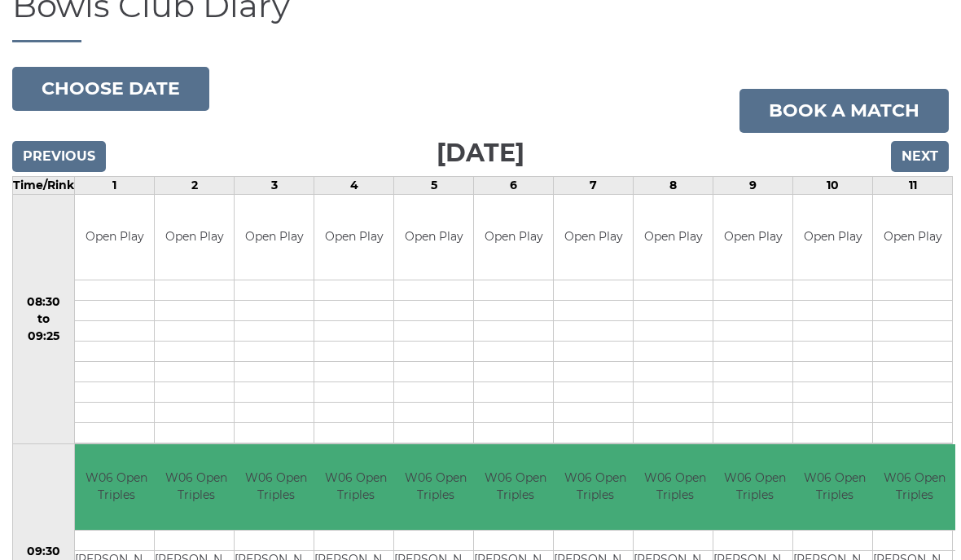
scroll to position [123, 0]
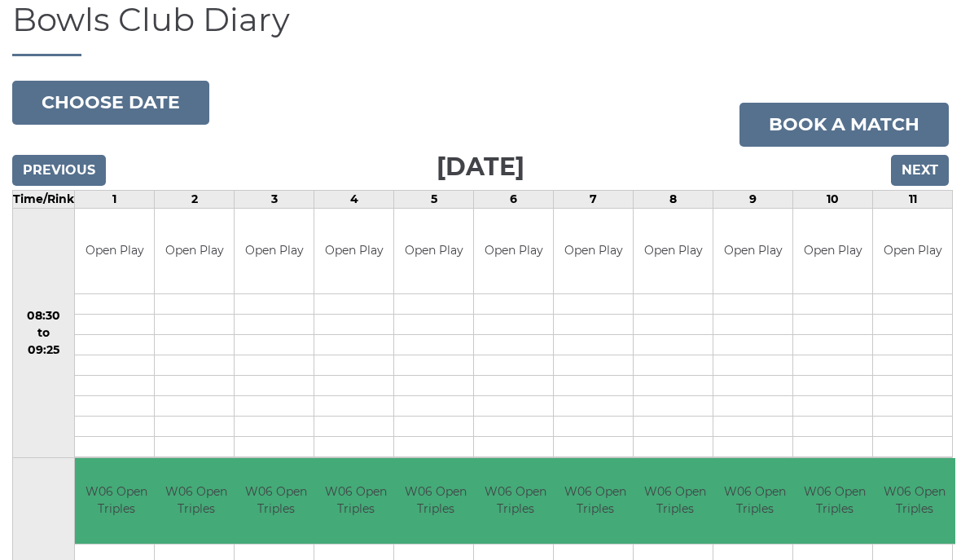
click at [46, 169] on input "Previous" at bounding box center [59, 171] width 94 height 31
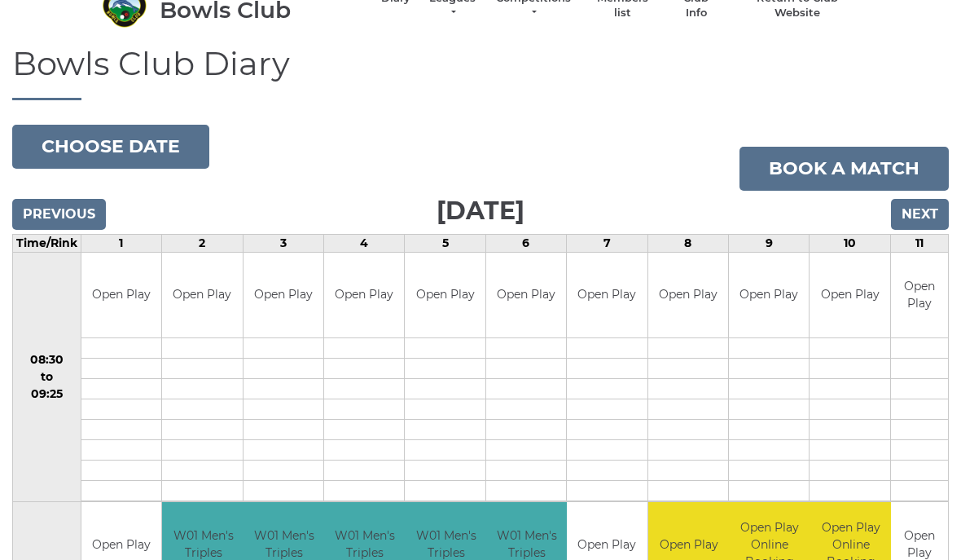
scroll to position [57, 0]
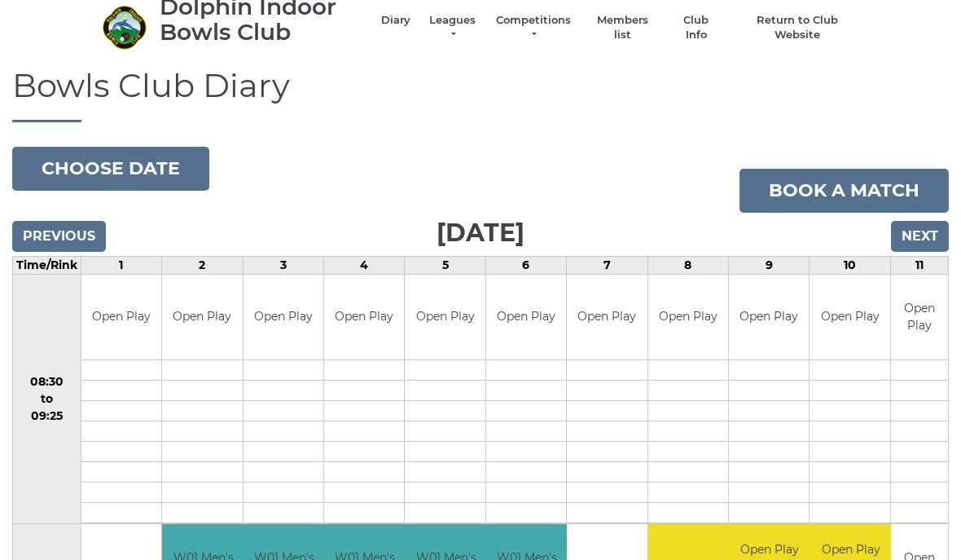
click at [64, 173] on button "Choose date" at bounding box center [110, 169] width 197 height 44
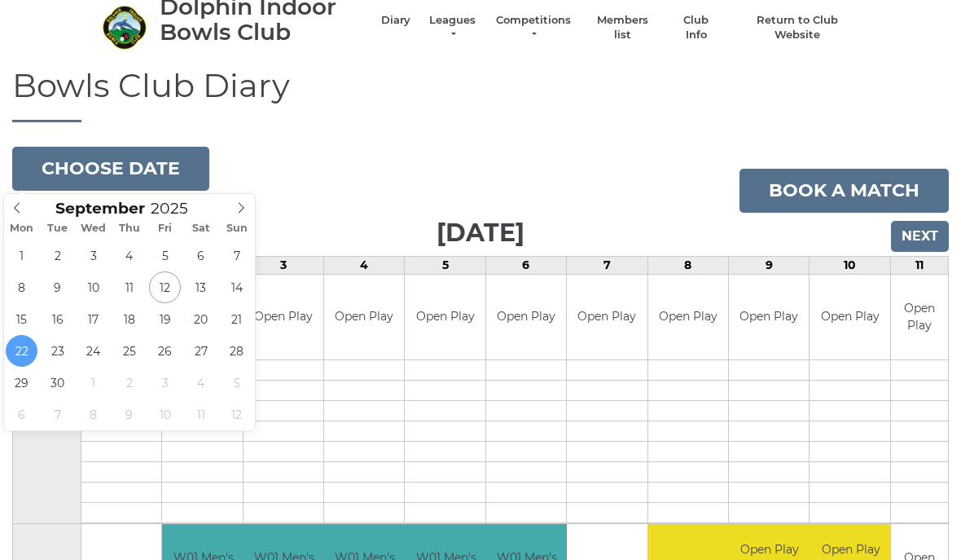
type input "2025-09-19"
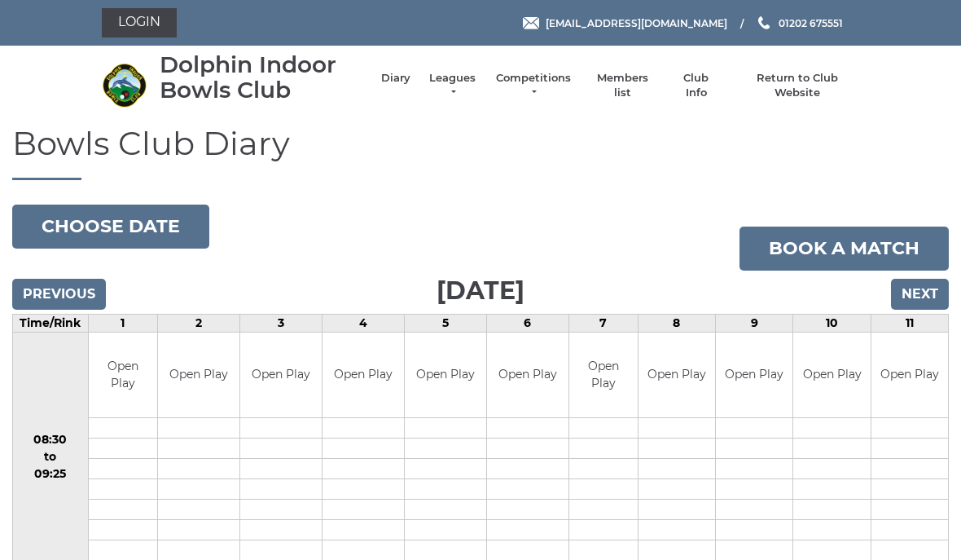
click at [73, 223] on button "Choose date" at bounding box center [110, 226] width 197 height 44
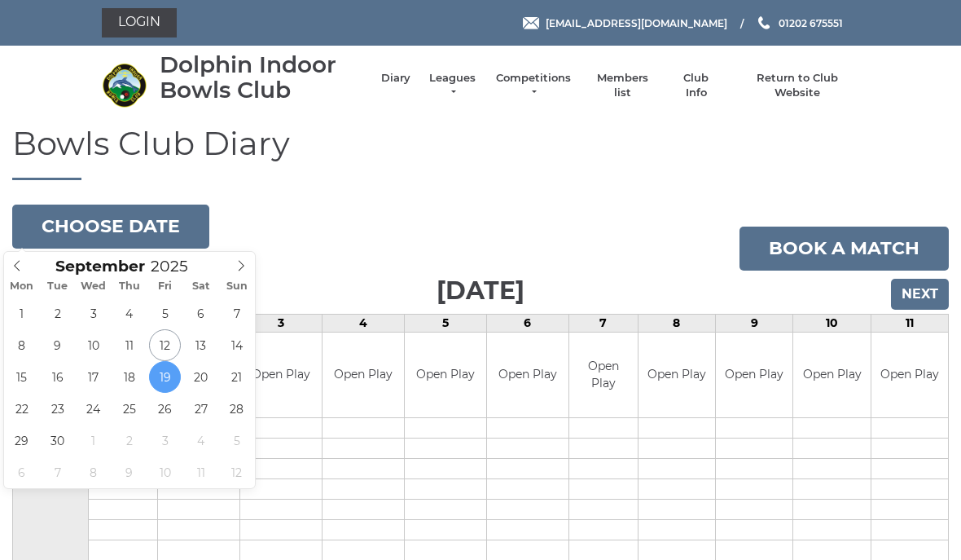
type input "2025-09-26"
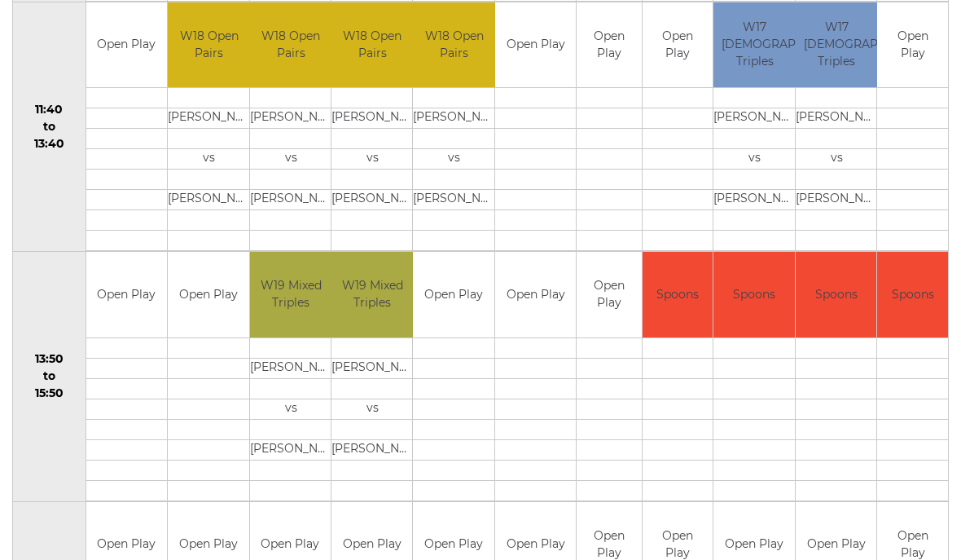
scroll to position [829, 0]
